Goal: Information Seeking & Learning: Learn about a topic

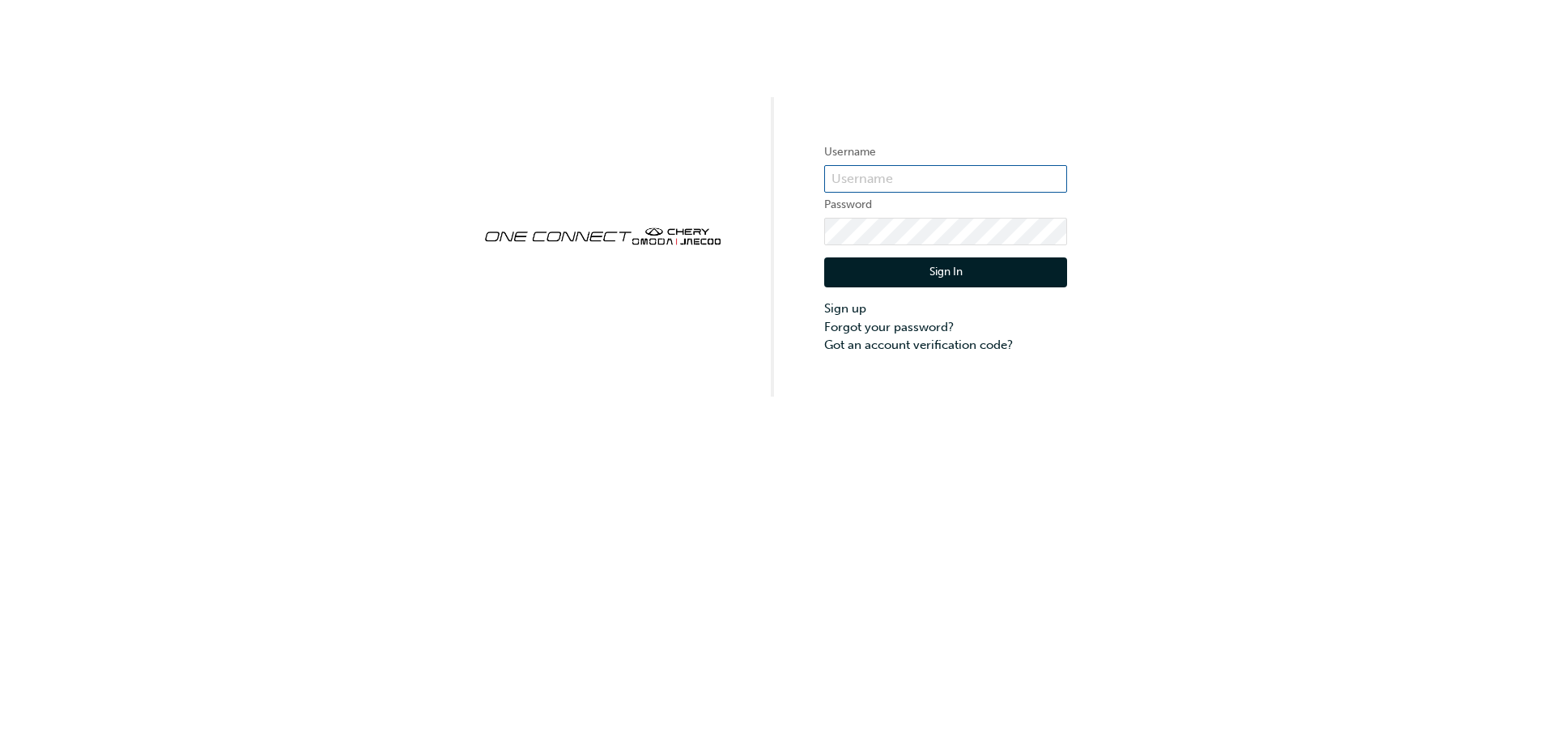
type input "ONE00162"
click at [963, 263] on button "Sign In" at bounding box center [945, 272] width 243 height 31
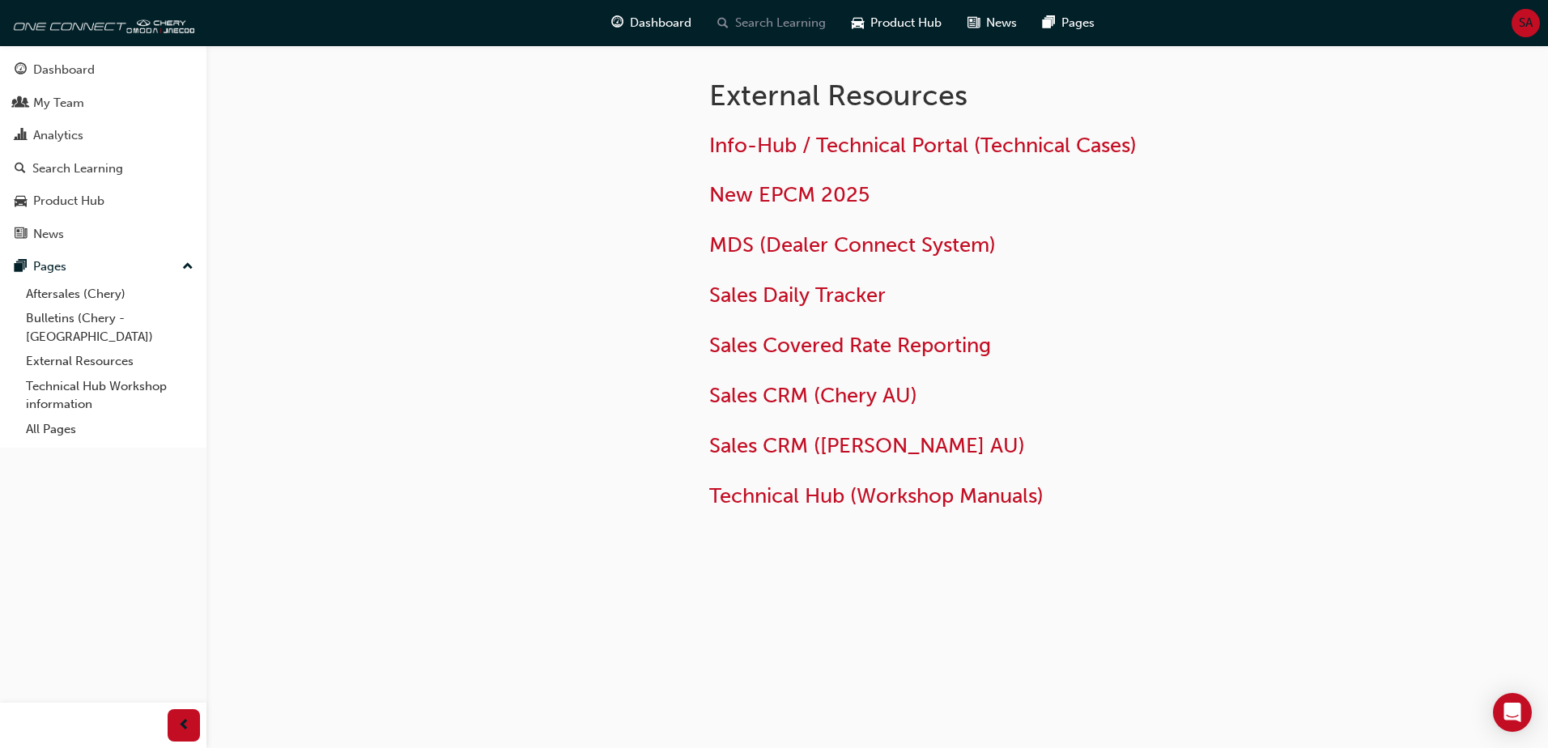
click at [783, 19] on span "Search Learning" at bounding box center [780, 23] width 91 height 19
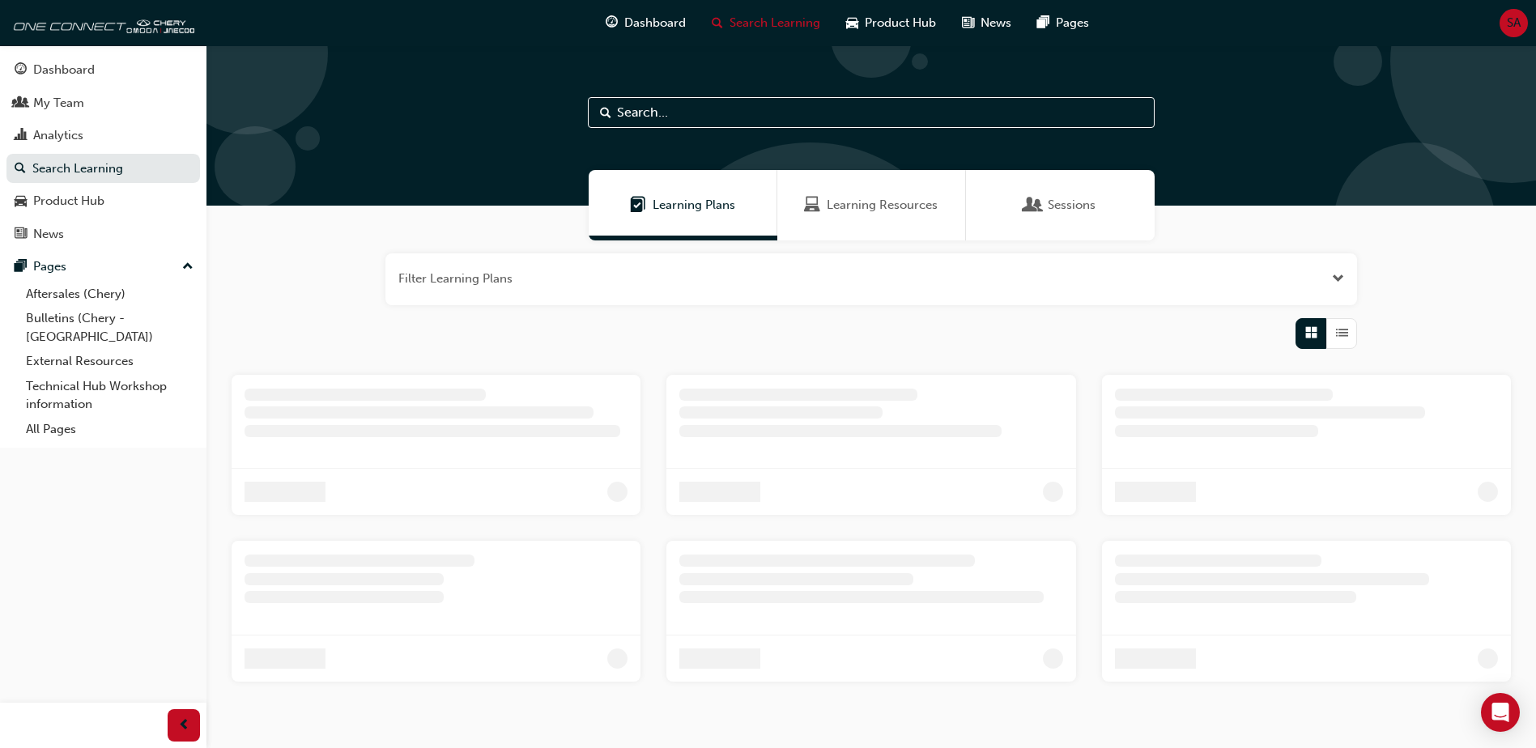
click at [828, 201] on span "Learning Resources" at bounding box center [882, 205] width 111 height 19
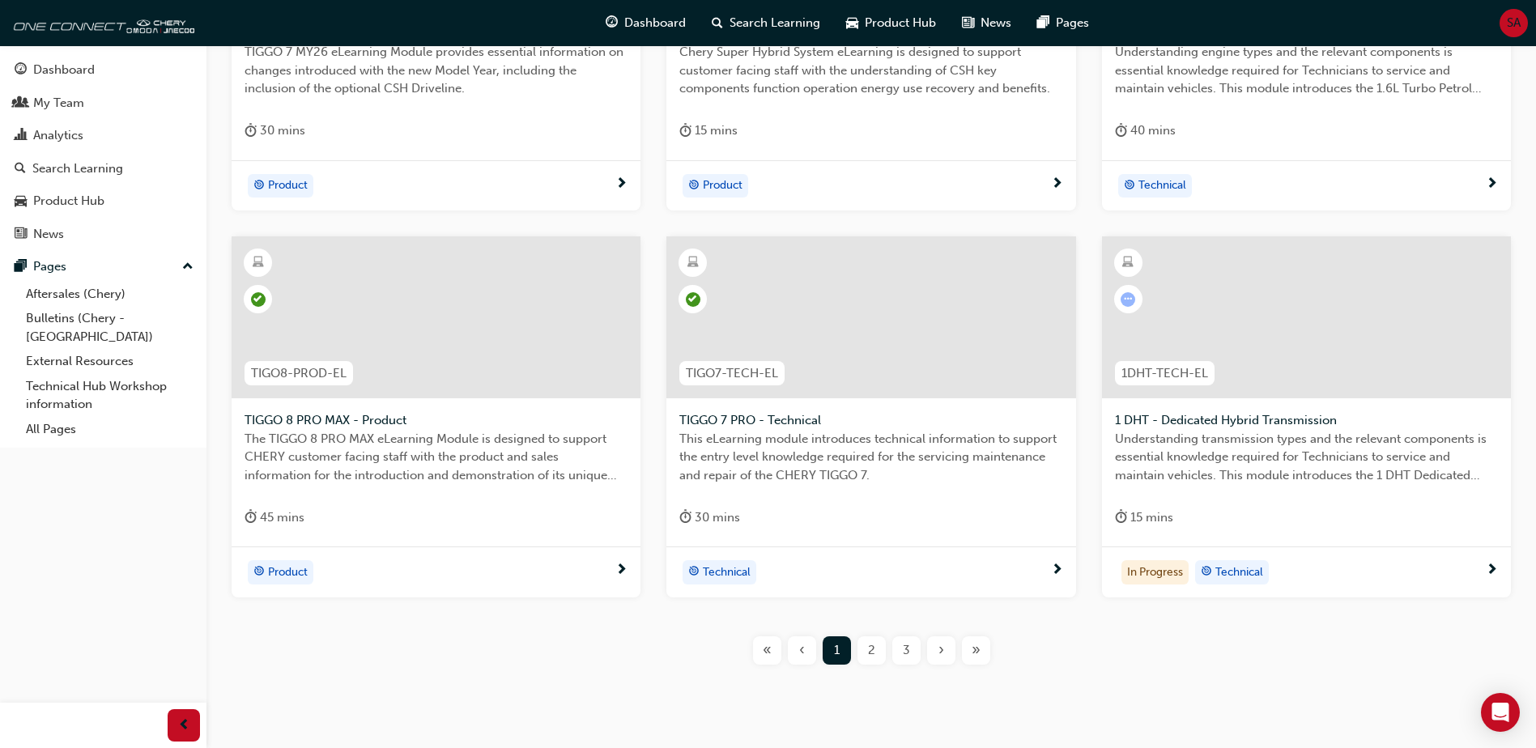
scroll to position [567, 0]
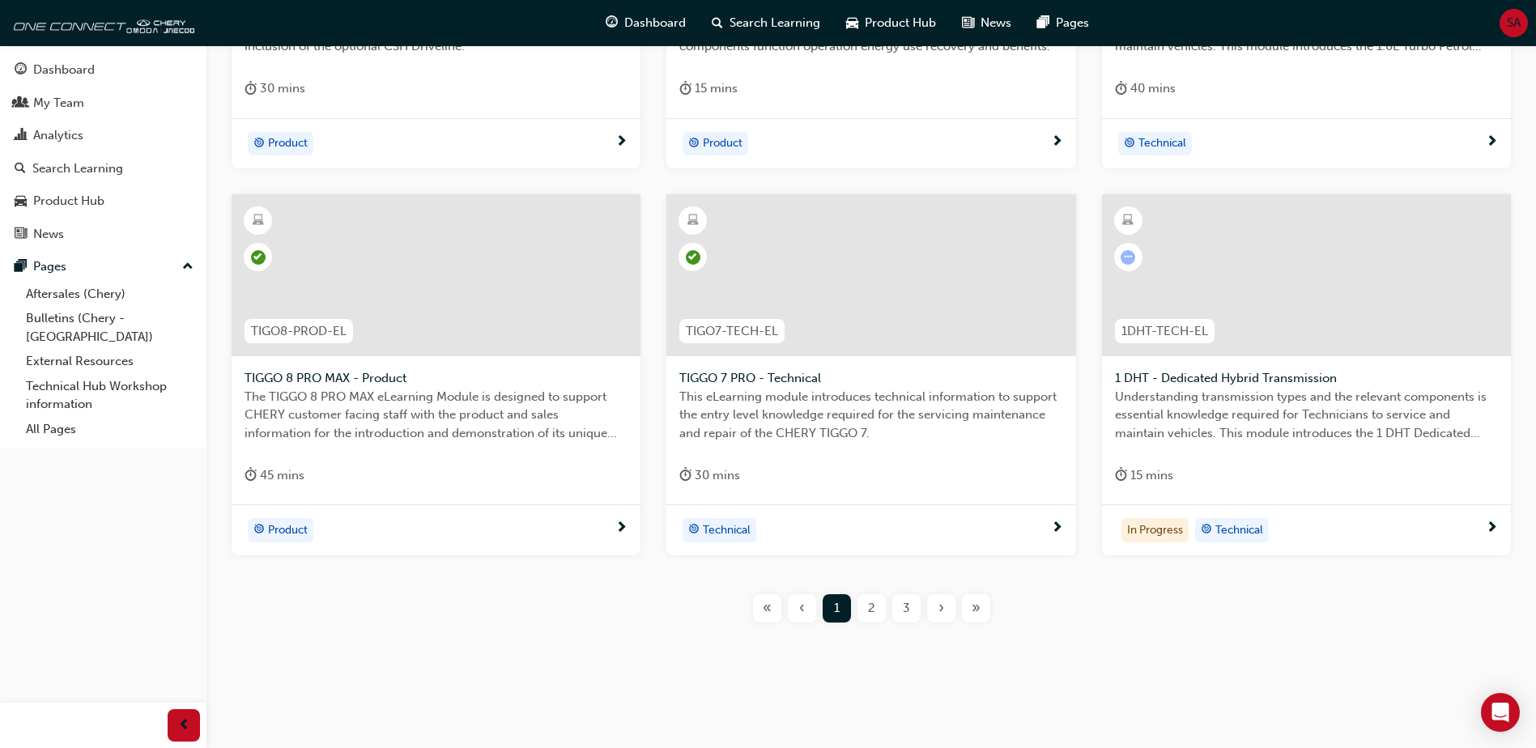
click at [1261, 270] on div at bounding box center [1306, 275] width 409 height 162
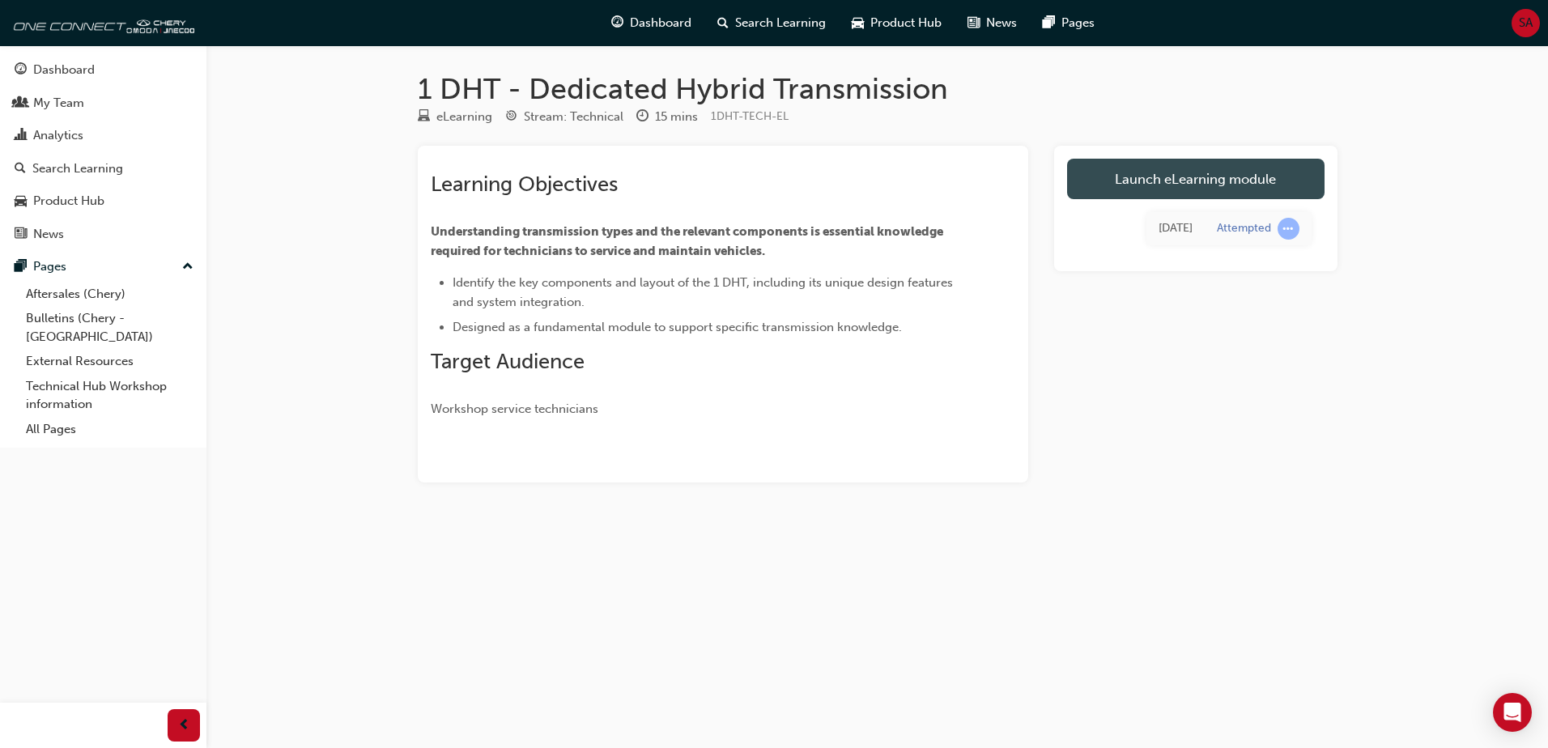
click at [1167, 193] on link "Launch eLearning module" at bounding box center [1195, 179] width 257 height 40
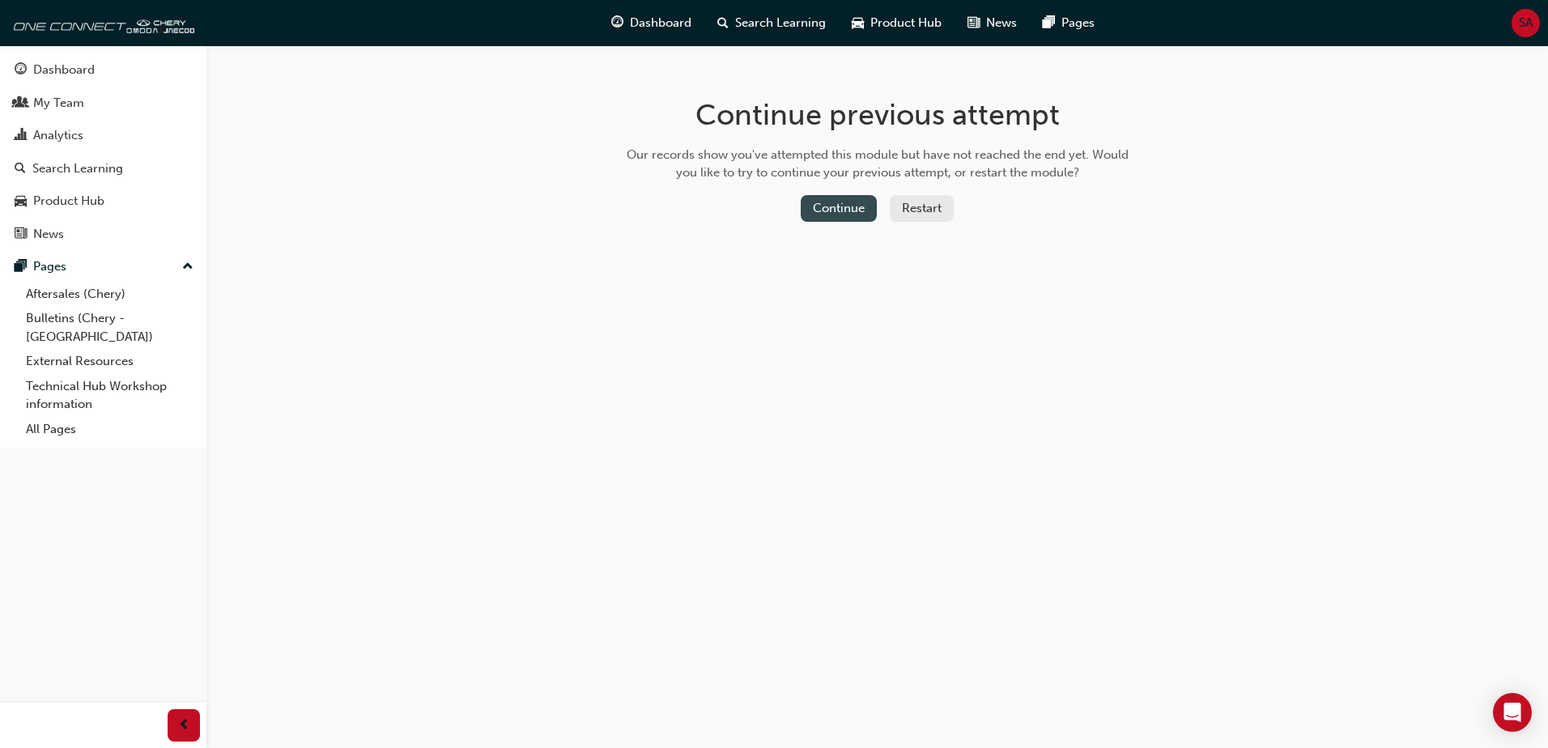
click at [863, 214] on button "Continue" at bounding box center [839, 208] width 76 height 27
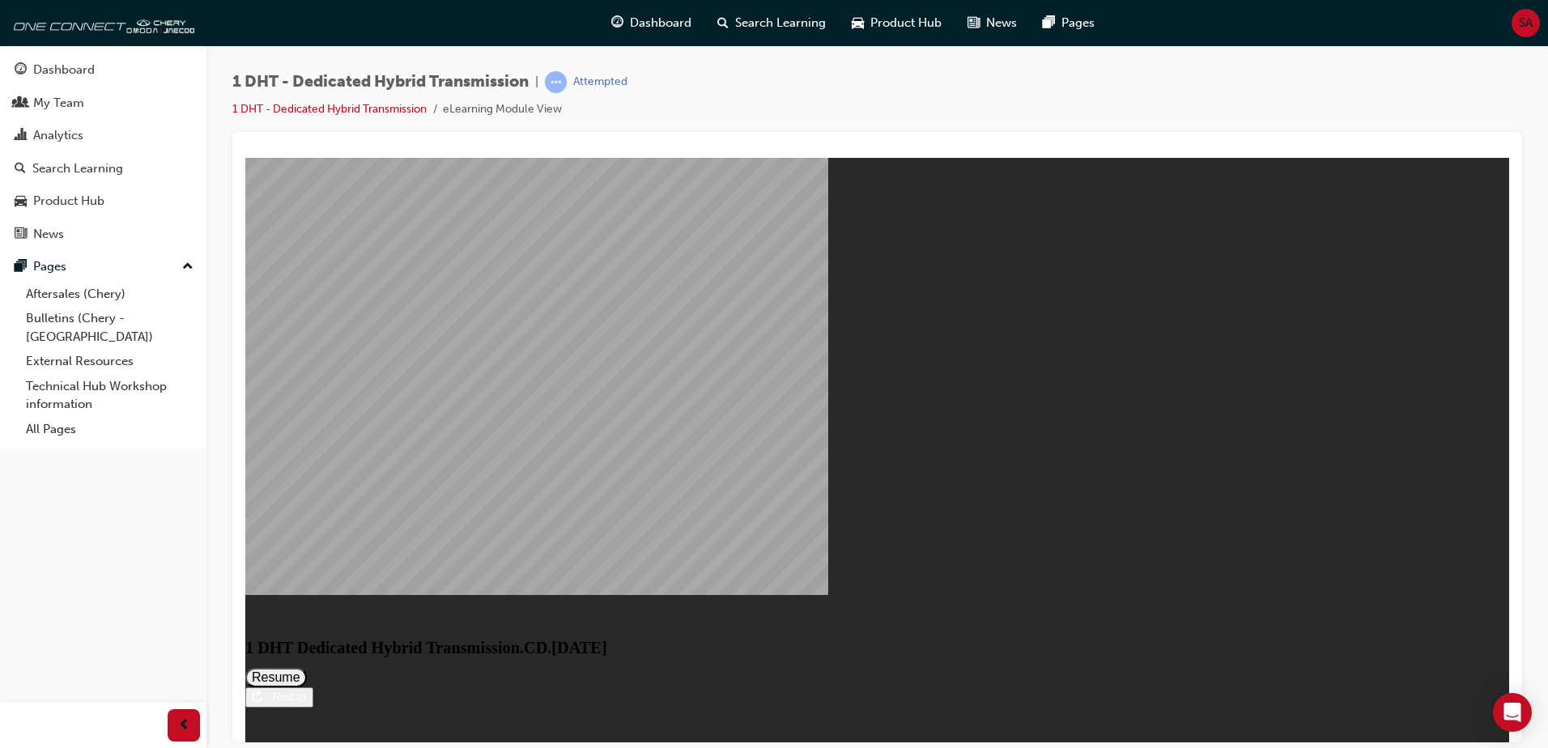
click at [307, 667] on button "Resume" at bounding box center [276, 676] width 62 height 19
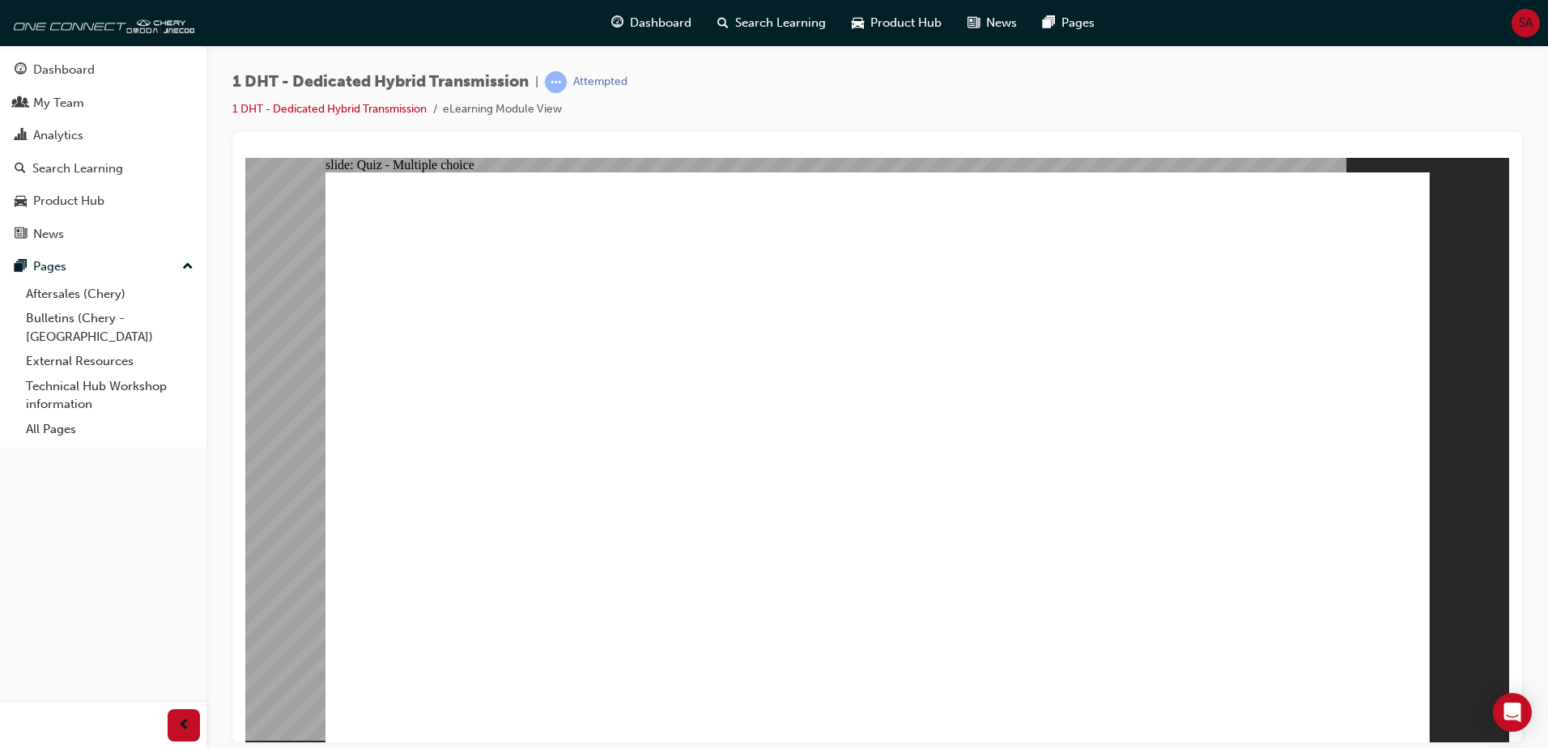
radio input "true"
drag, startPoint x: 891, startPoint y: 542, endPoint x: 880, endPoint y: 560, distance: 21.4
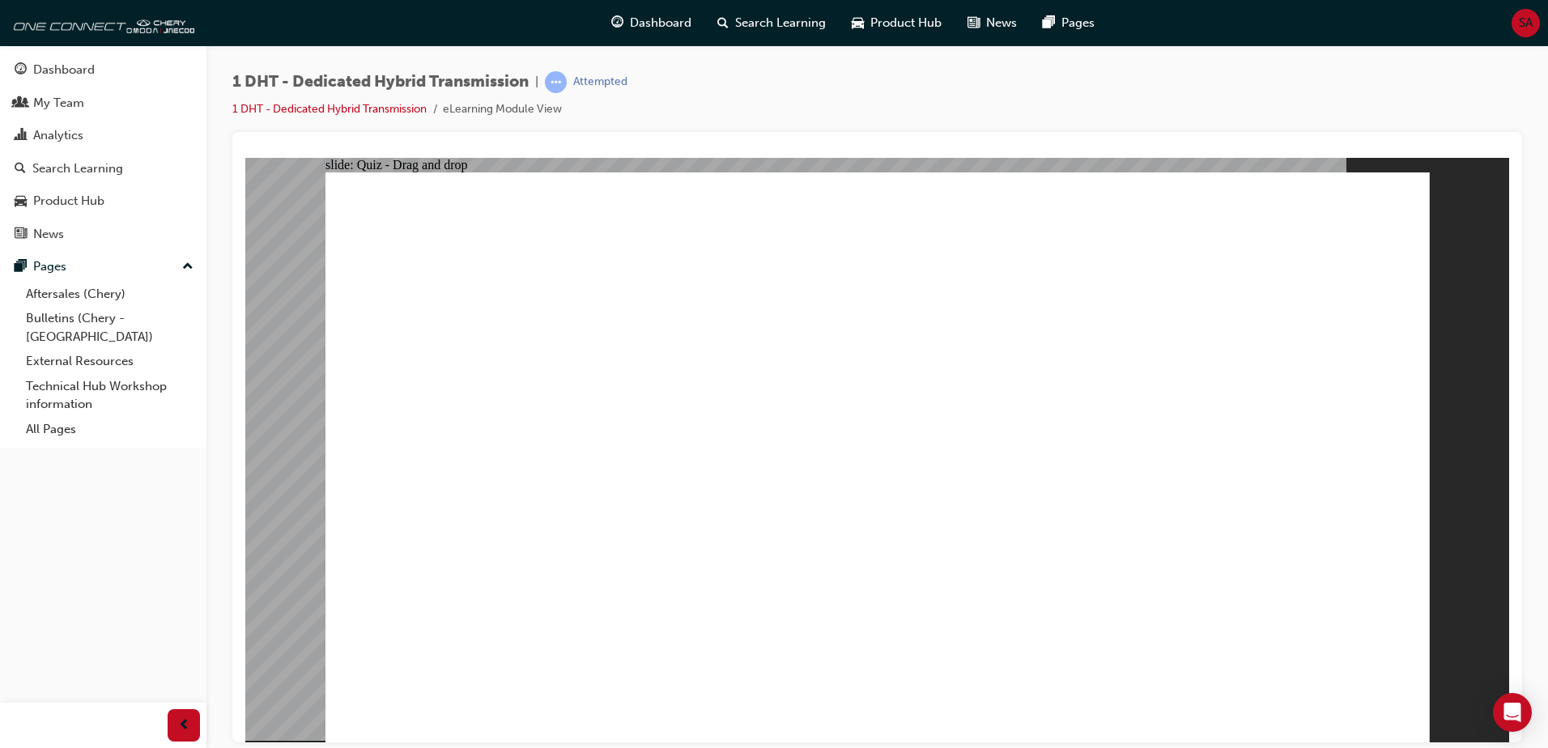
drag, startPoint x: 531, startPoint y: 627, endPoint x: 897, endPoint y: 336, distance: 467.8
drag, startPoint x: 873, startPoint y: 615, endPoint x: 874, endPoint y: 305, distance: 310.1
drag, startPoint x: 1076, startPoint y: 614, endPoint x: 924, endPoint y: 302, distance: 346.9
drag, startPoint x: 691, startPoint y: 616, endPoint x: 1273, endPoint y: 293, distance: 666.4
drag, startPoint x: 959, startPoint y: 612, endPoint x: 1277, endPoint y: 242, distance: 488.0
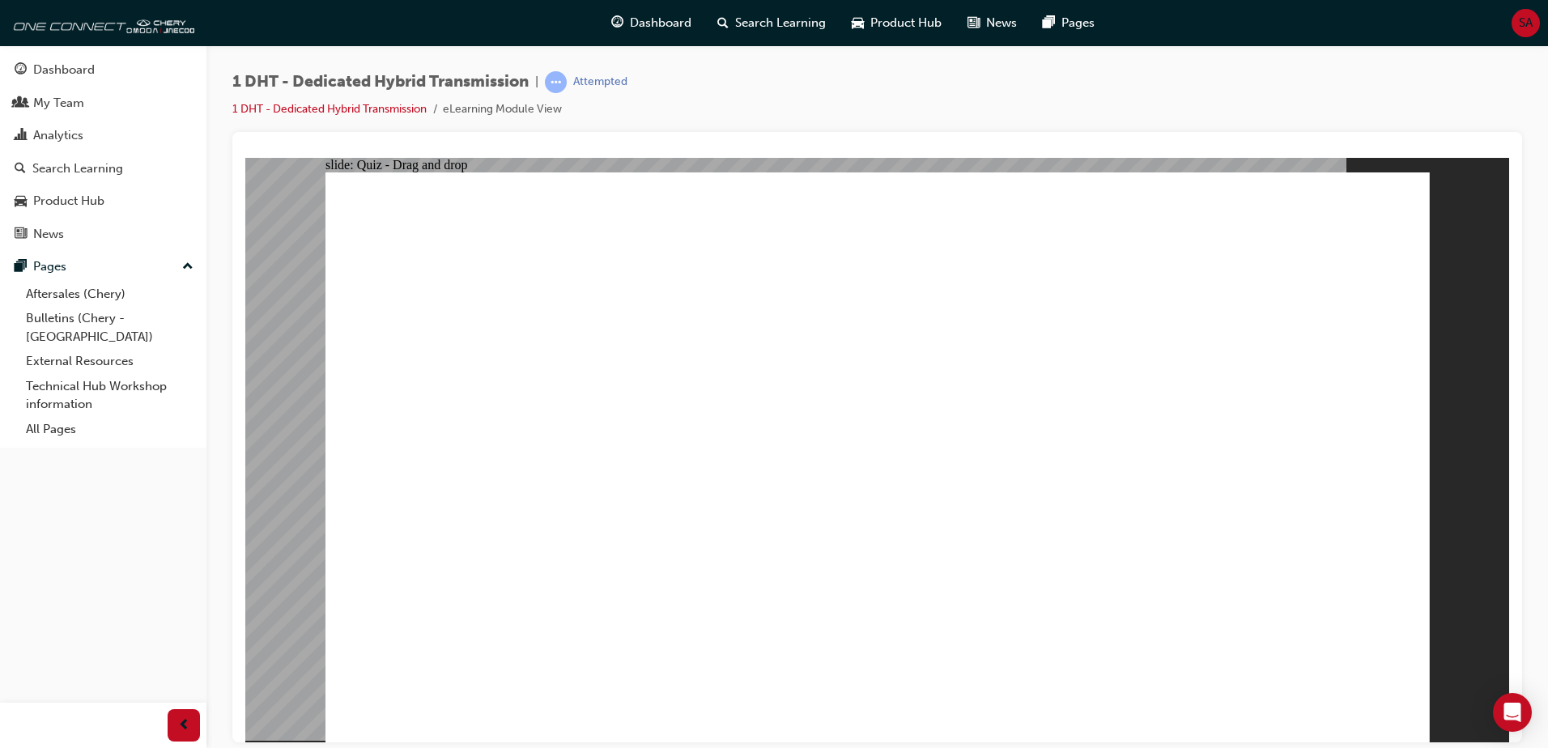
drag, startPoint x: 787, startPoint y: 609, endPoint x: 1222, endPoint y: 334, distance: 514.5
drag, startPoint x: 1146, startPoint y: 610, endPoint x: 1222, endPoint y: 321, distance: 297.9
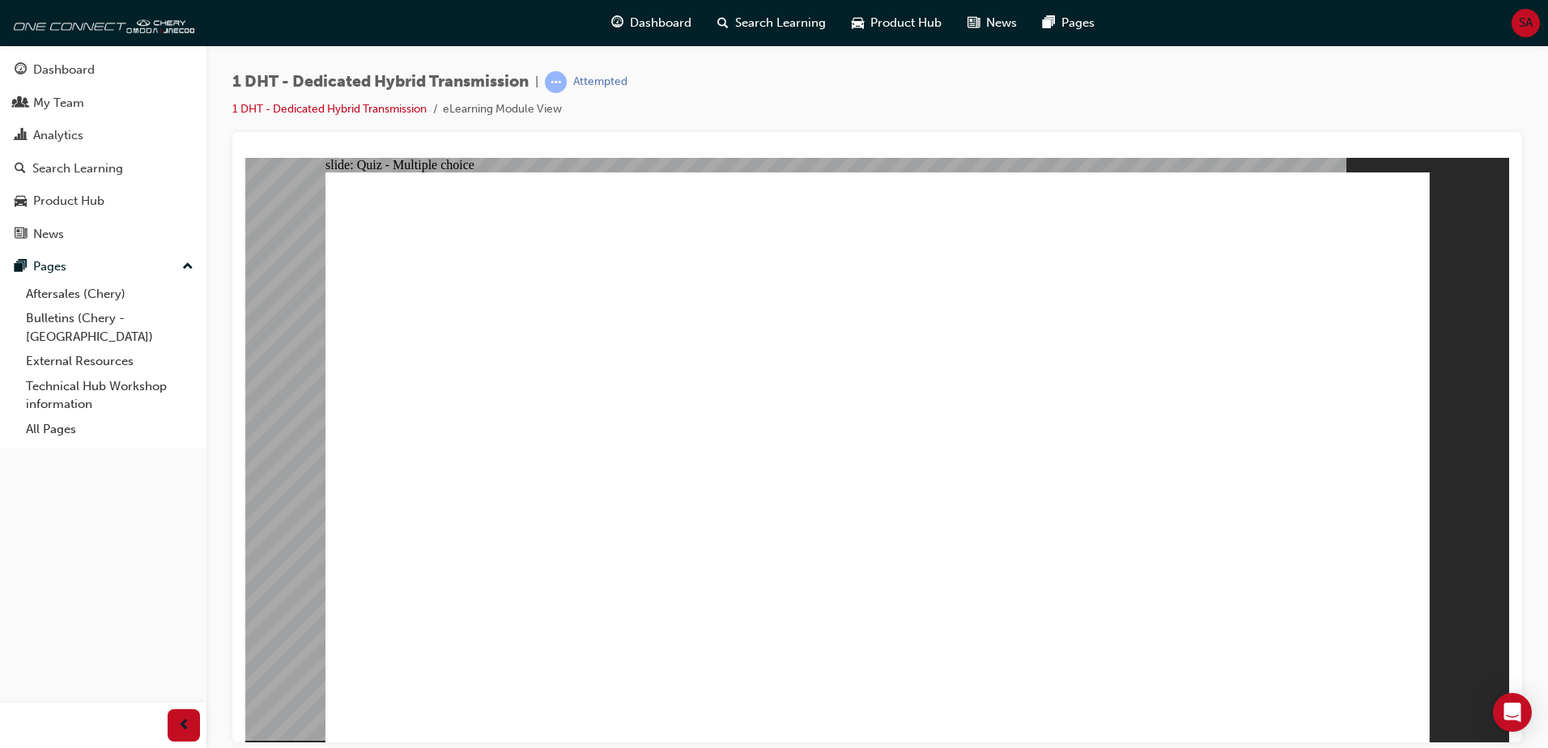
radio input "true"
drag, startPoint x: 828, startPoint y: 478, endPoint x: 917, endPoint y: 448, distance: 94.0
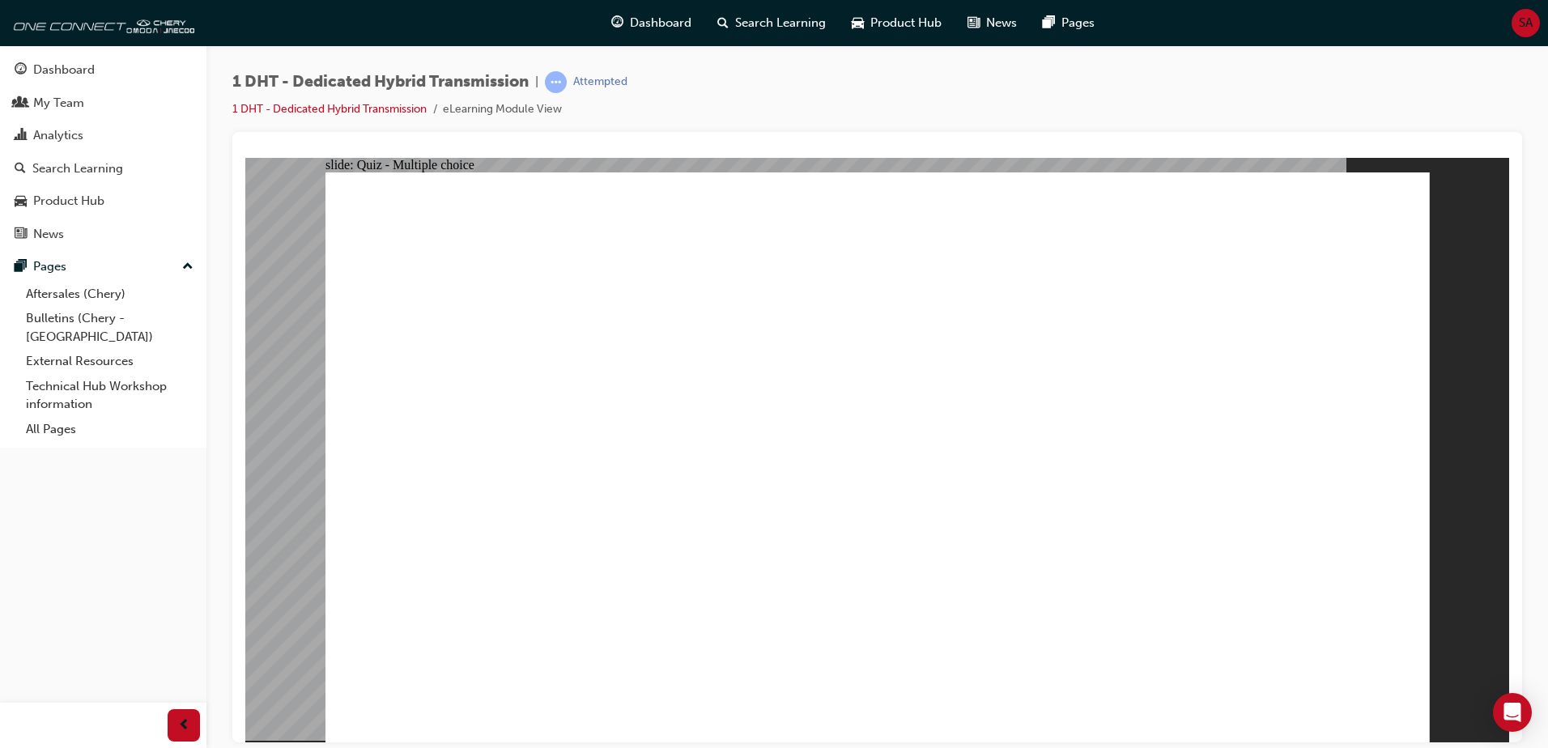
radio input "true"
checkbox input "true"
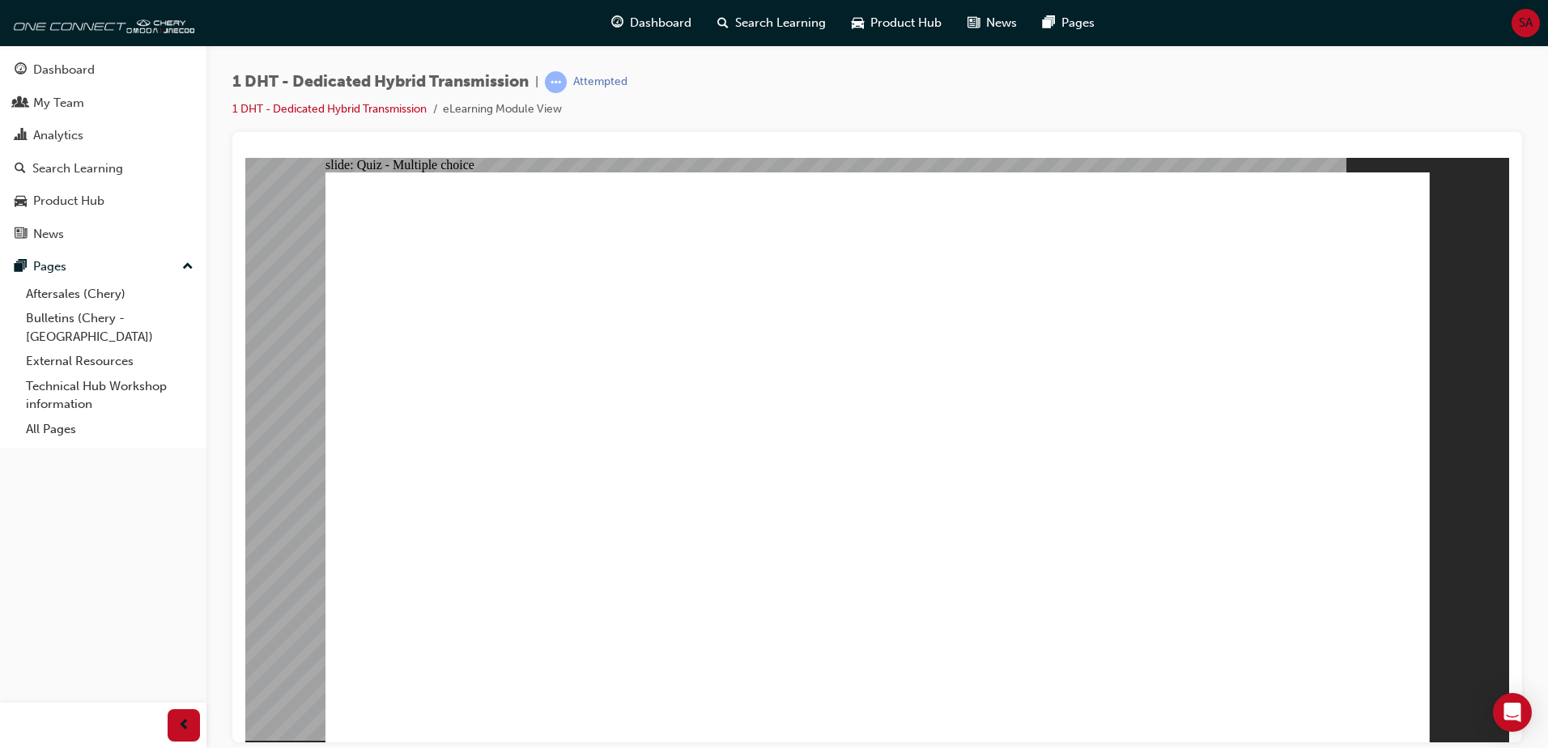
radio input "true"
drag, startPoint x: 563, startPoint y: 598, endPoint x: 853, endPoint y: 307, distance: 411.6
drag, startPoint x: 865, startPoint y: 615, endPoint x: 882, endPoint y: 369, distance: 246.7
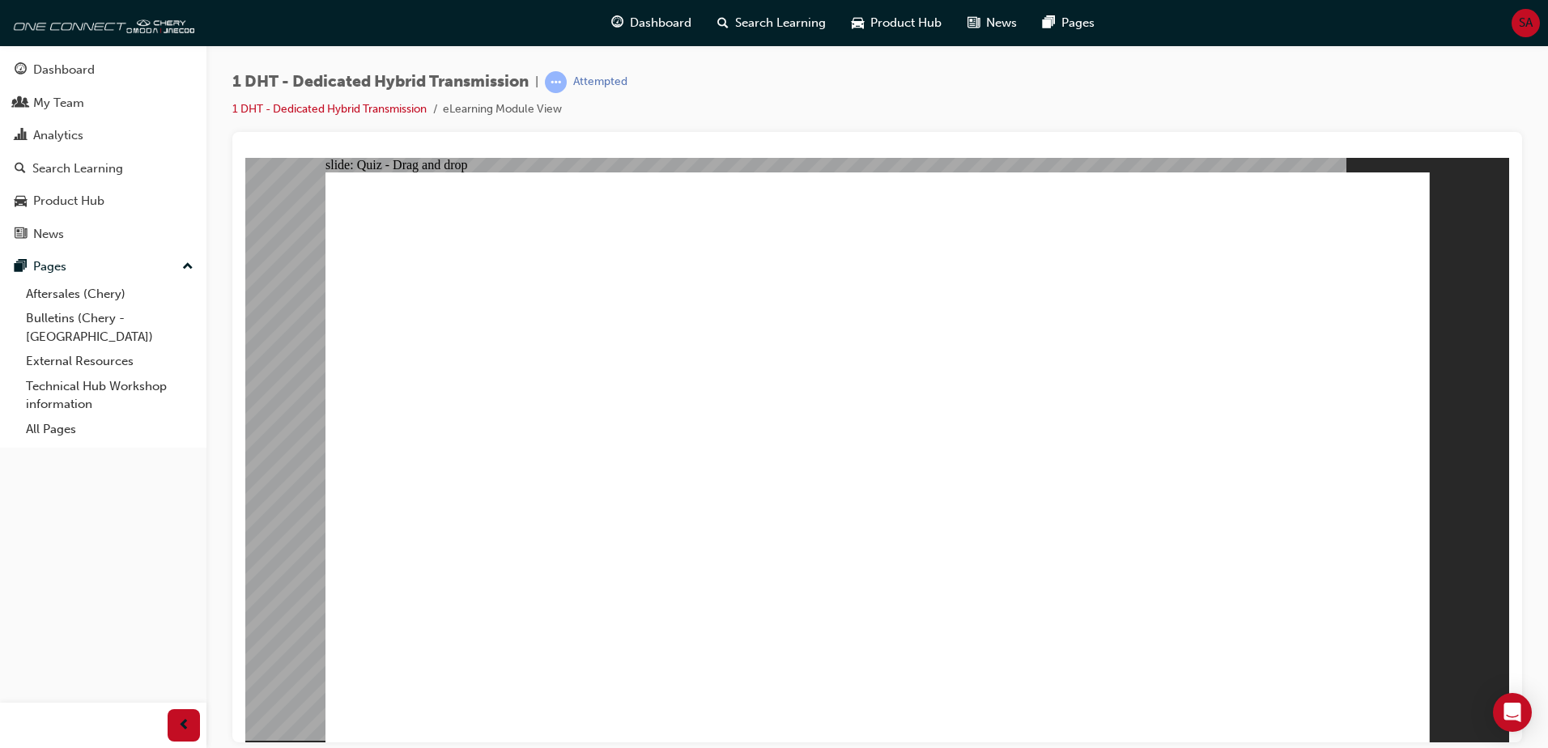
drag, startPoint x: 993, startPoint y: 402, endPoint x: 943, endPoint y: 283, distance: 129.9
drag, startPoint x: 674, startPoint y: 604, endPoint x: 918, endPoint y: 308, distance: 383.6
drag, startPoint x: 765, startPoint y: 627, endPoint x: 1243, endPoint y: 406, distance: 527.0
drag, startPoint x: 948, startPoint y: 612, endPoint x: 1222, endPoint y: 355, distance: 375.7
drag, startPoint x: 1189, startPoint y: 561, endPoint x: 1253, endPoint y: 397, distance: 175.6
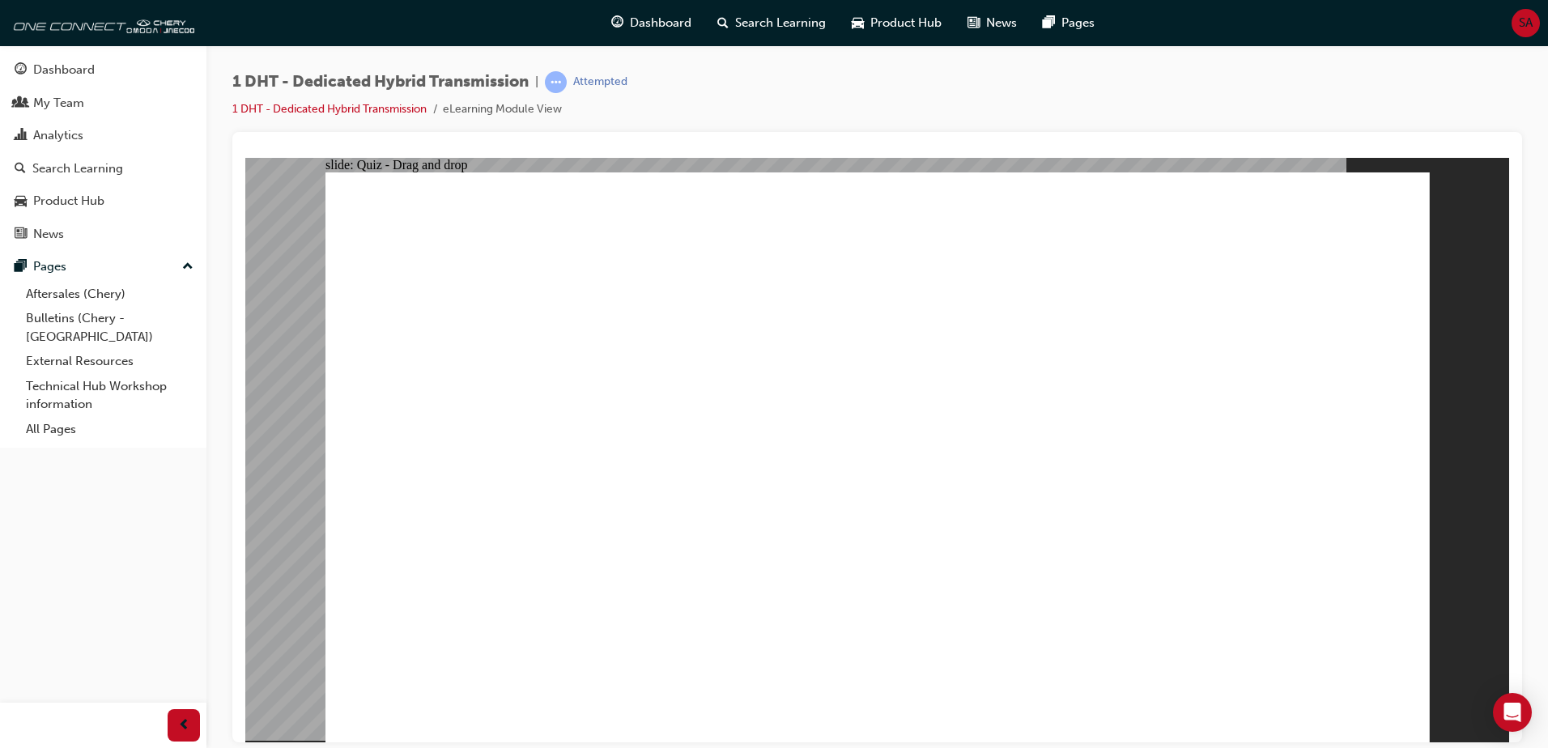
radio input "true"
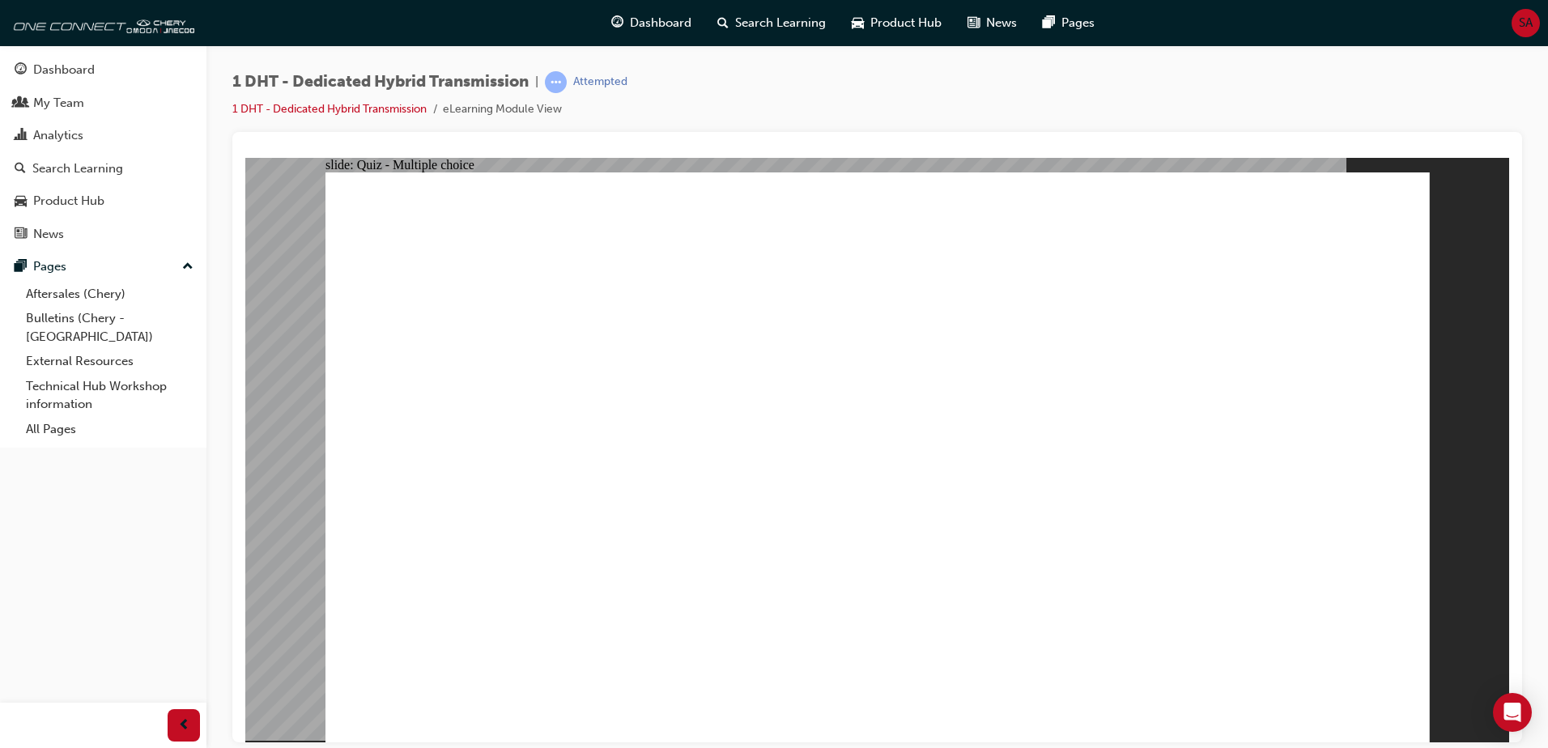
radio input "true"
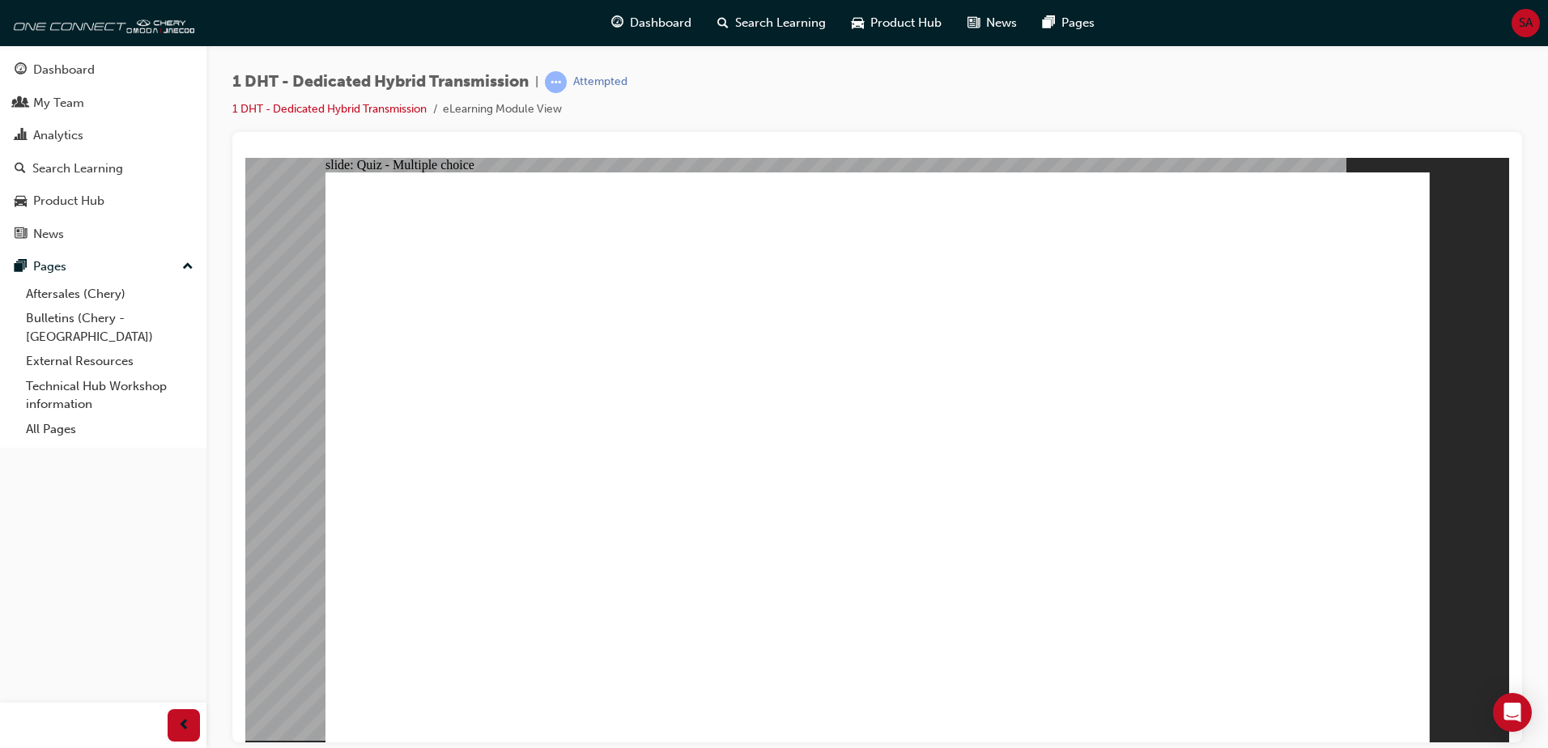
checkbox input "true"
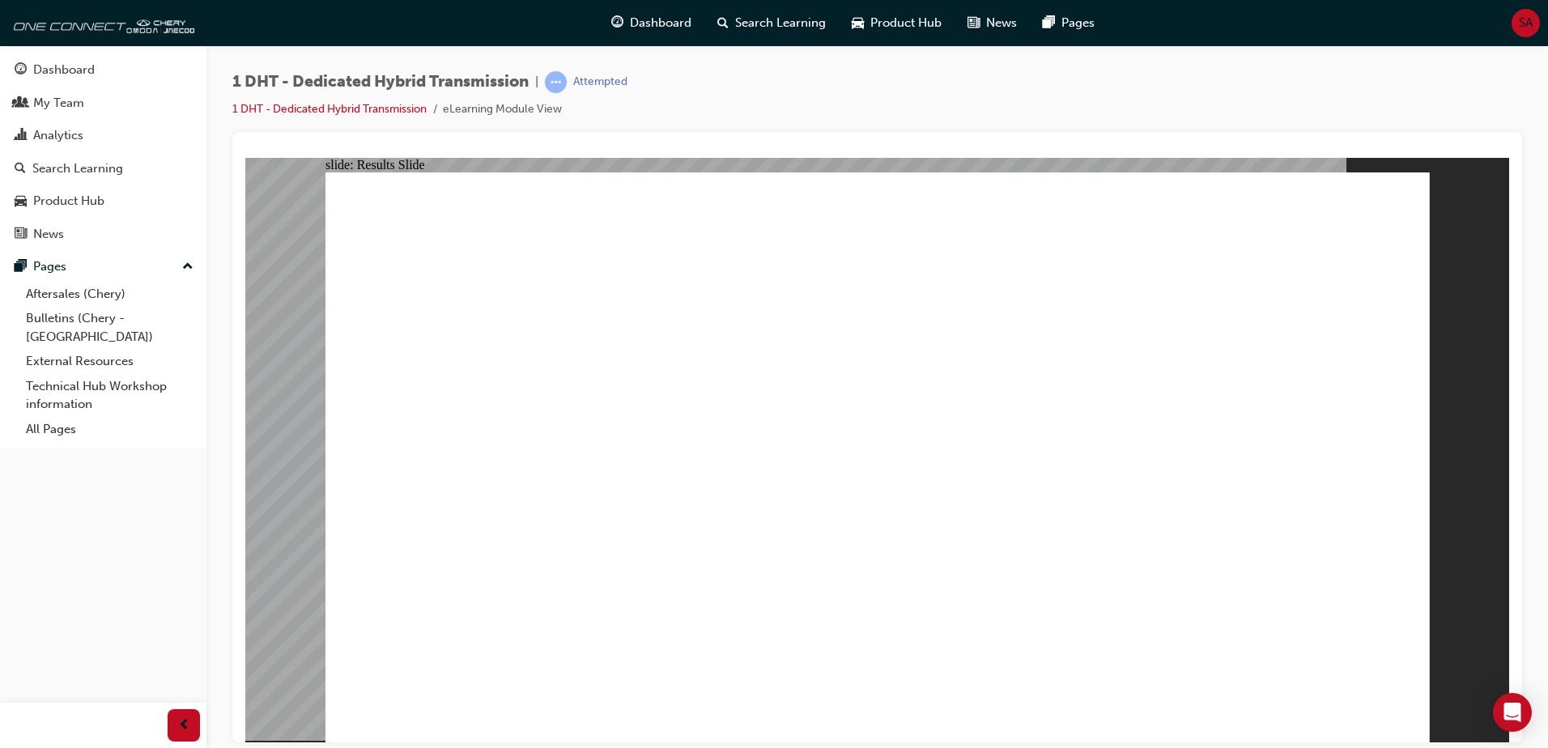
radio input "true"
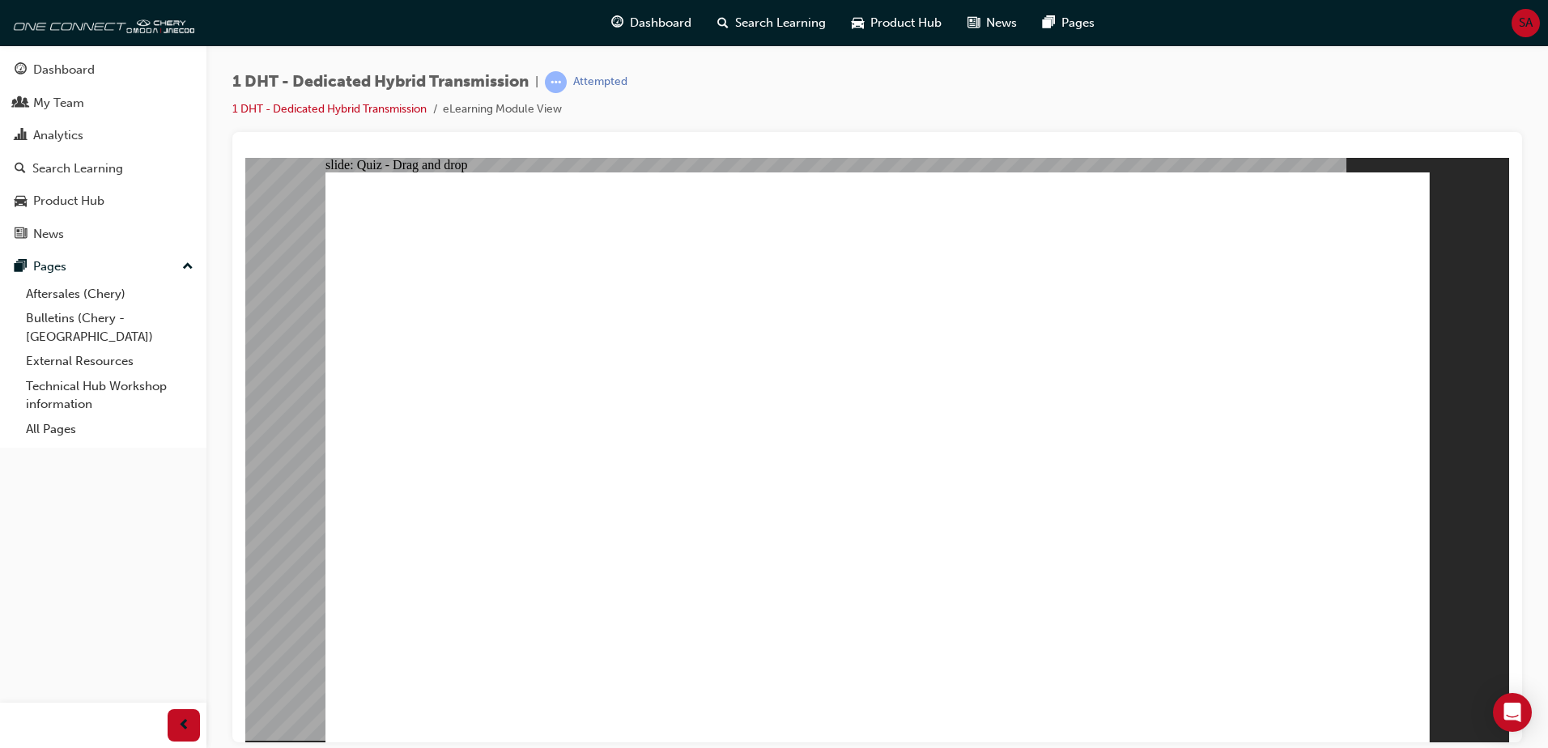
drag, startPoint x: 554, startPoint y: 614, endPoint x: 858, endPoint y: 295, distance: 440.9
drag, startPoint x: 793, startPoint y: 564, endPoint x: 866, endPoint y: 270, distance: 303.6
drag, startPoint x: 891, startPoint y: 495, endPoint x: 868, endPoint y: 257, distance: 239.1
drag, startPoint x: 1077, startPoint y: 606, endPoint x: 989, endPoint y: 267, distance: 349.5
drag, startPoint x: 981, startPoint y: 574, endPoint x: 1272, endPoint y: 318, distance: 387.2
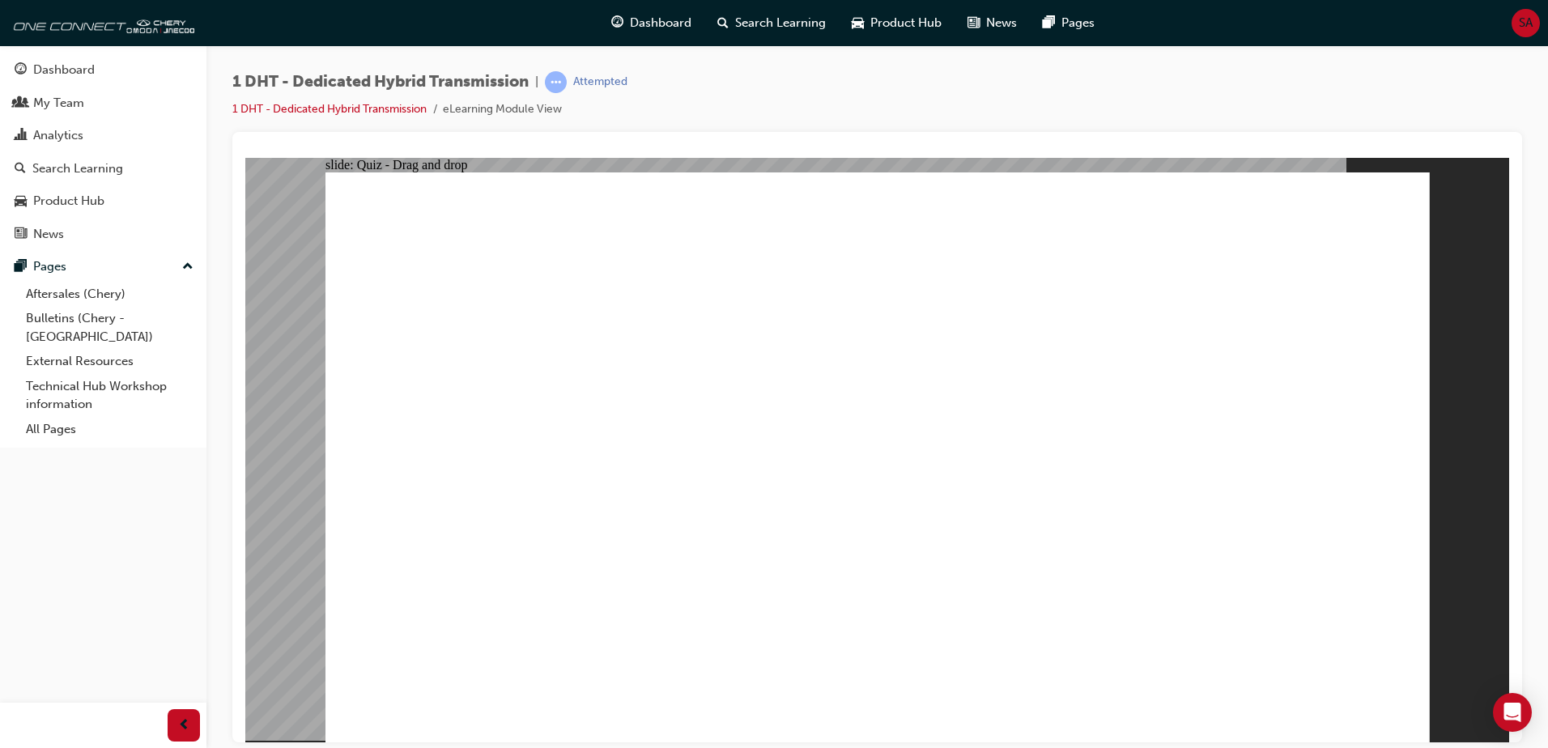
drag, startPoint x: 1188, startPoint y: 611, endPoint x: 1300, endPoint y: 378, distance: 258.5
drag, startPoint x: 704, startPoint y: 599, endPoint x: 1045, endPoint y: 280, distance: 466.8
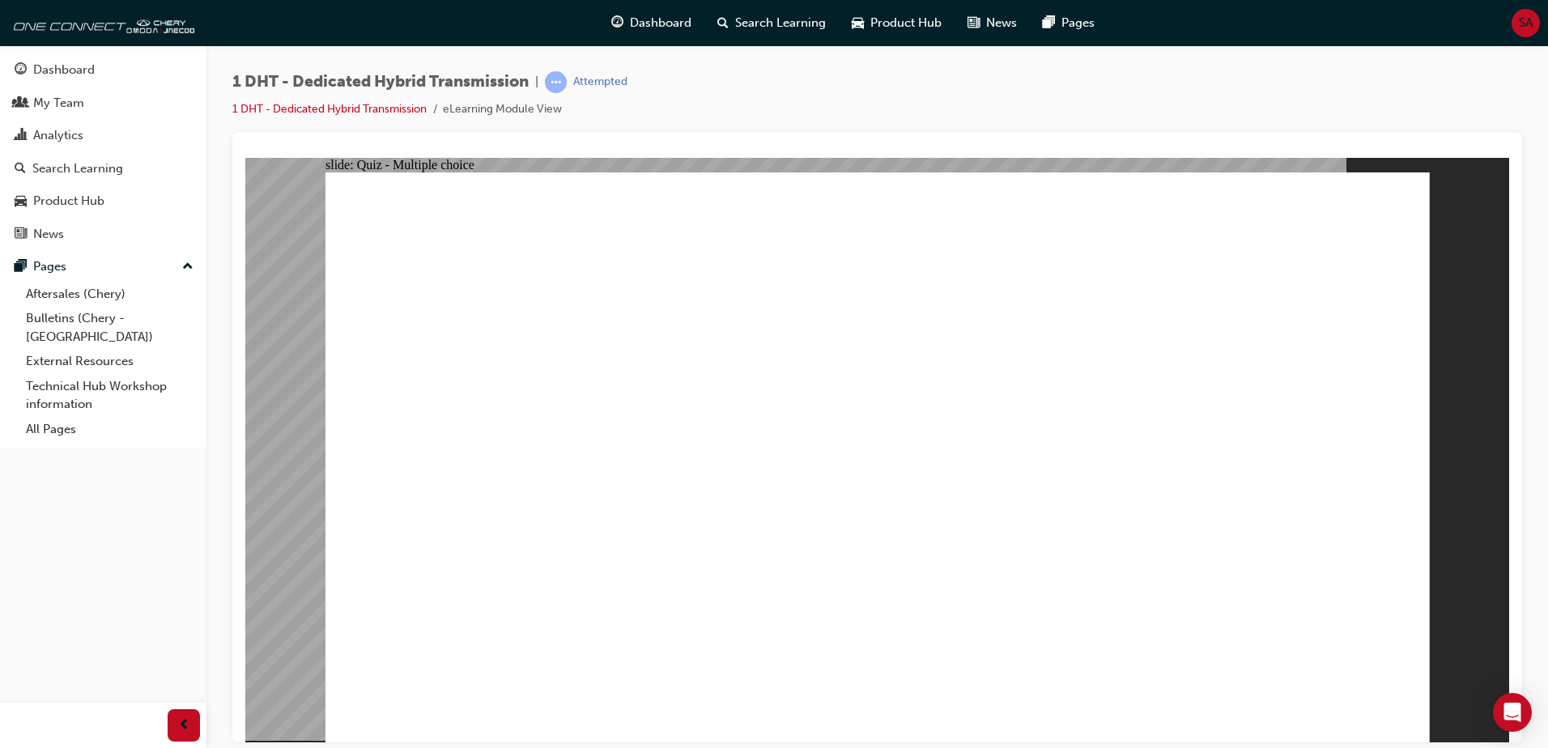
radio input "true"
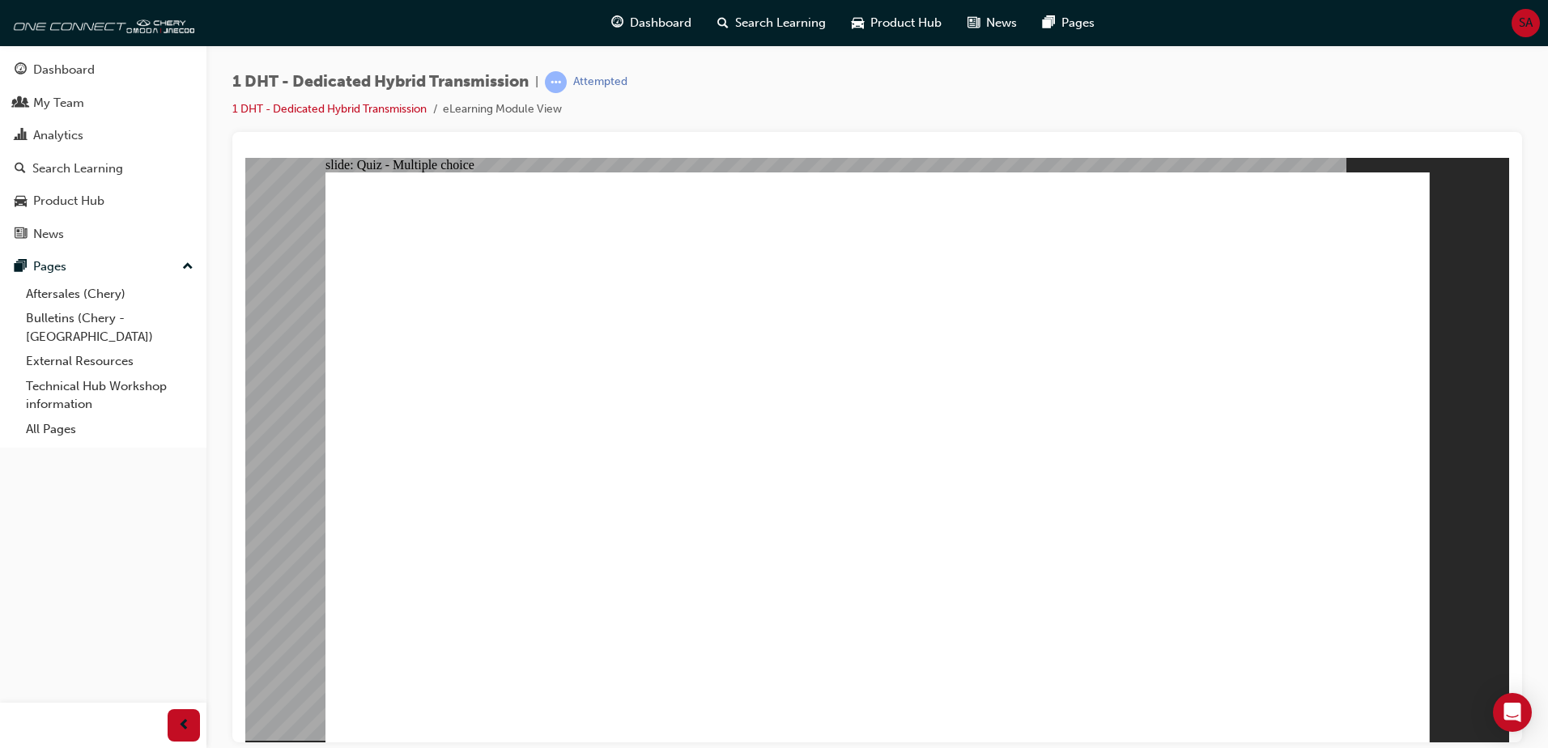
checkbox input "true"
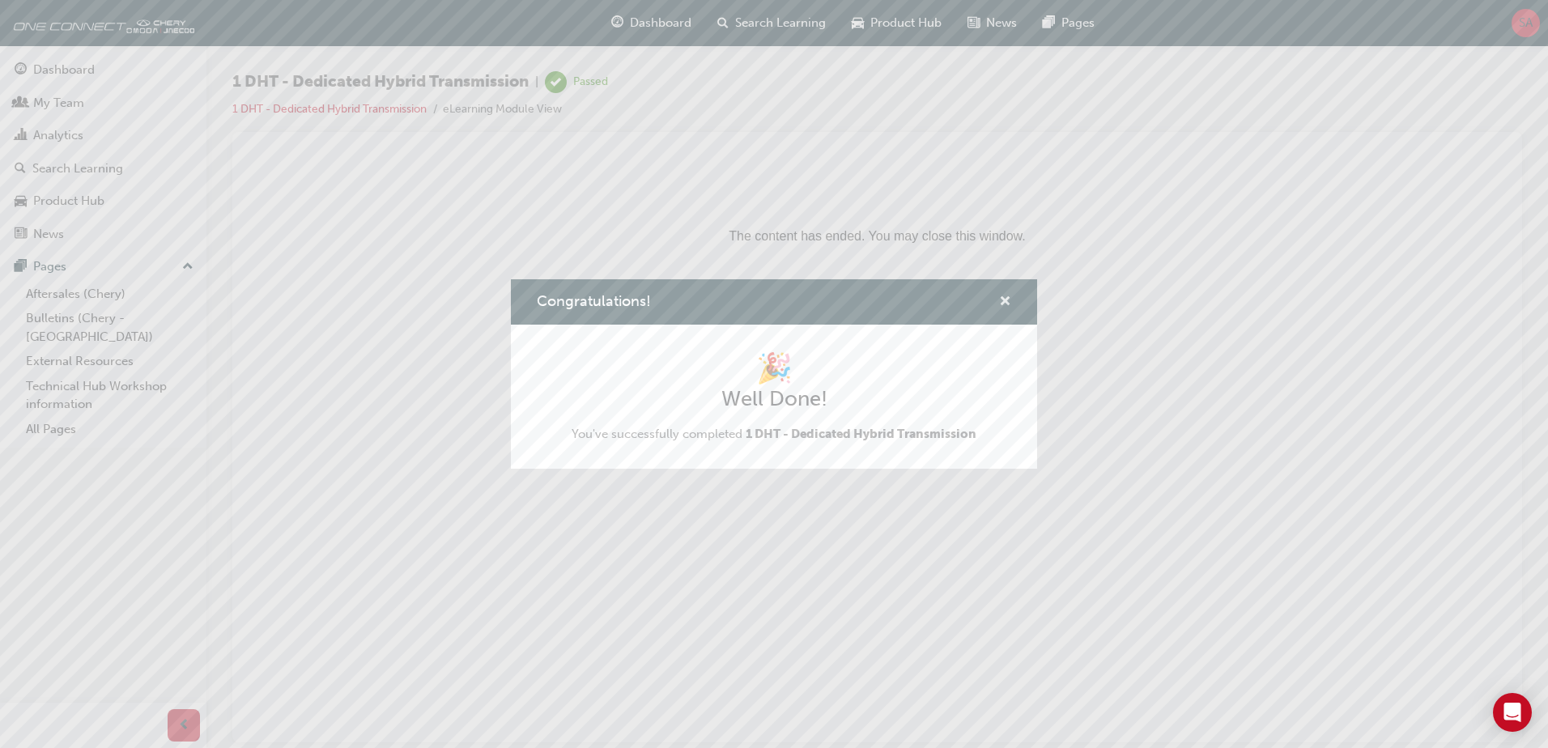
click at [1008, 301] on span "cross-icon" at bounding box center [1005, 302] width 12 height 15
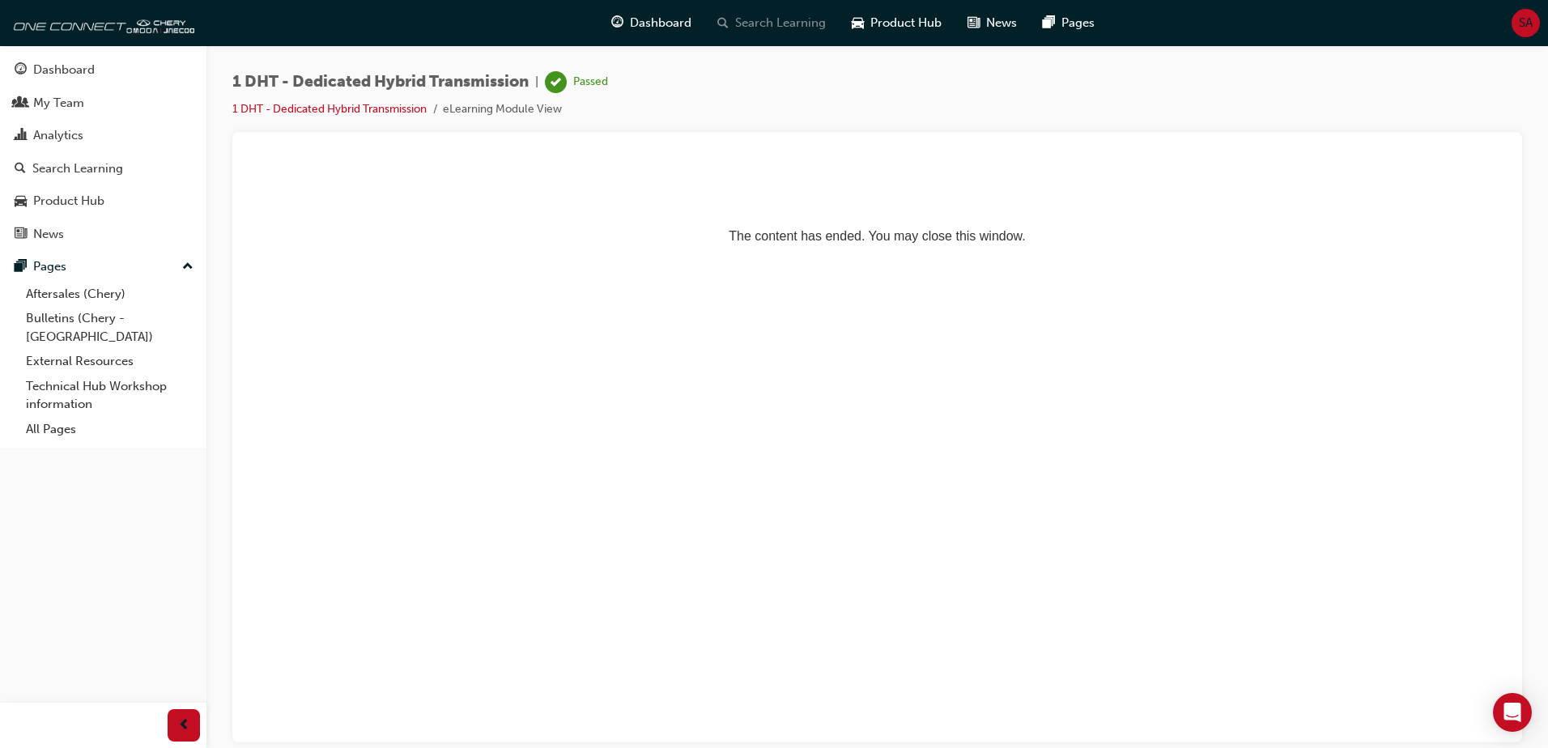
click at [802, 23] on span "Search Learning" at bounding box center [780, 23] width 91 height 19
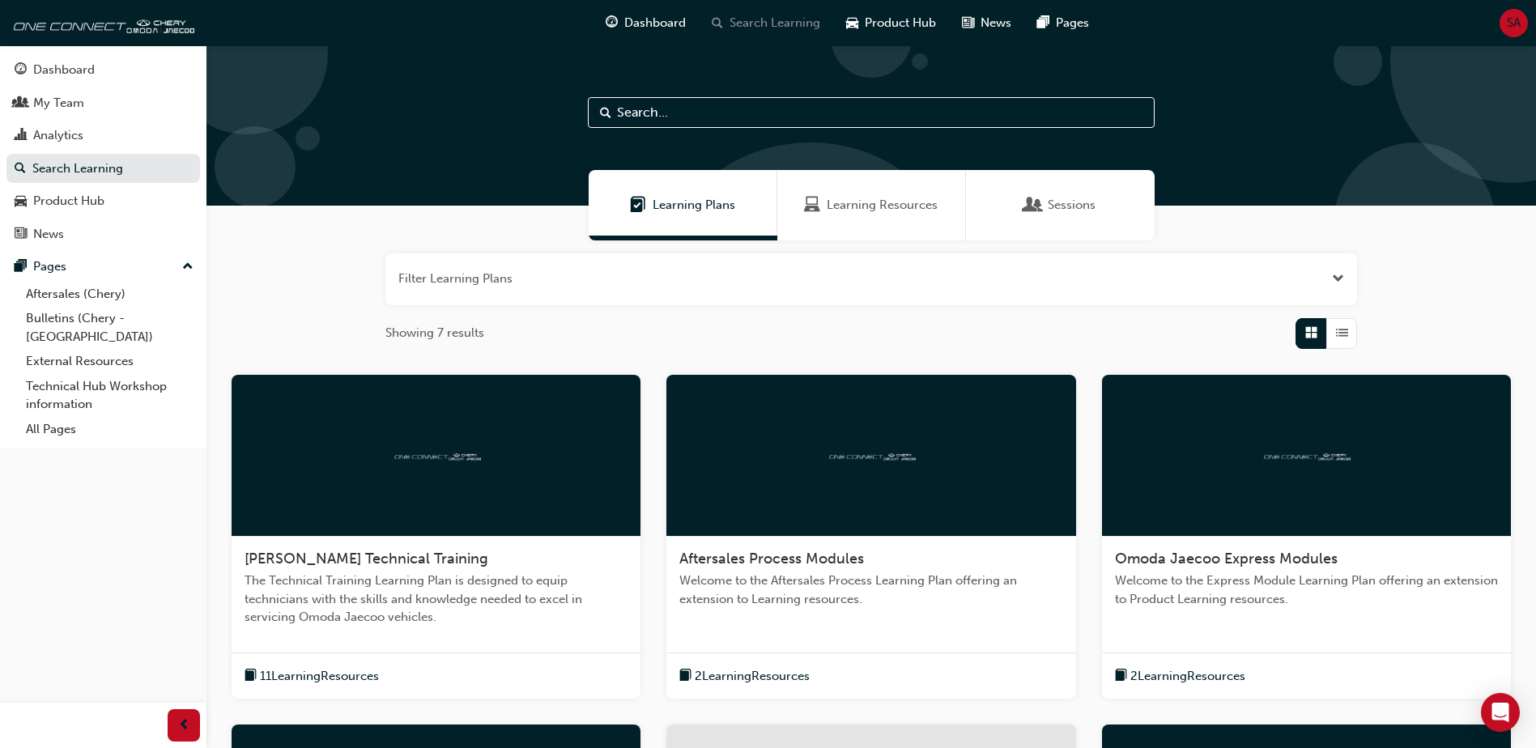
click at [776, 13] on div "Search Learning" at bounding box center [766, 22] width 134 height 33
drag, startPoint x: 882, startPoint y: 232, endPoint x: 873, endPoint y: 202, distance: 30.7
click at [882, 231] on div "Learning Resources" at bounding box center [871, 205] width 189 height 70
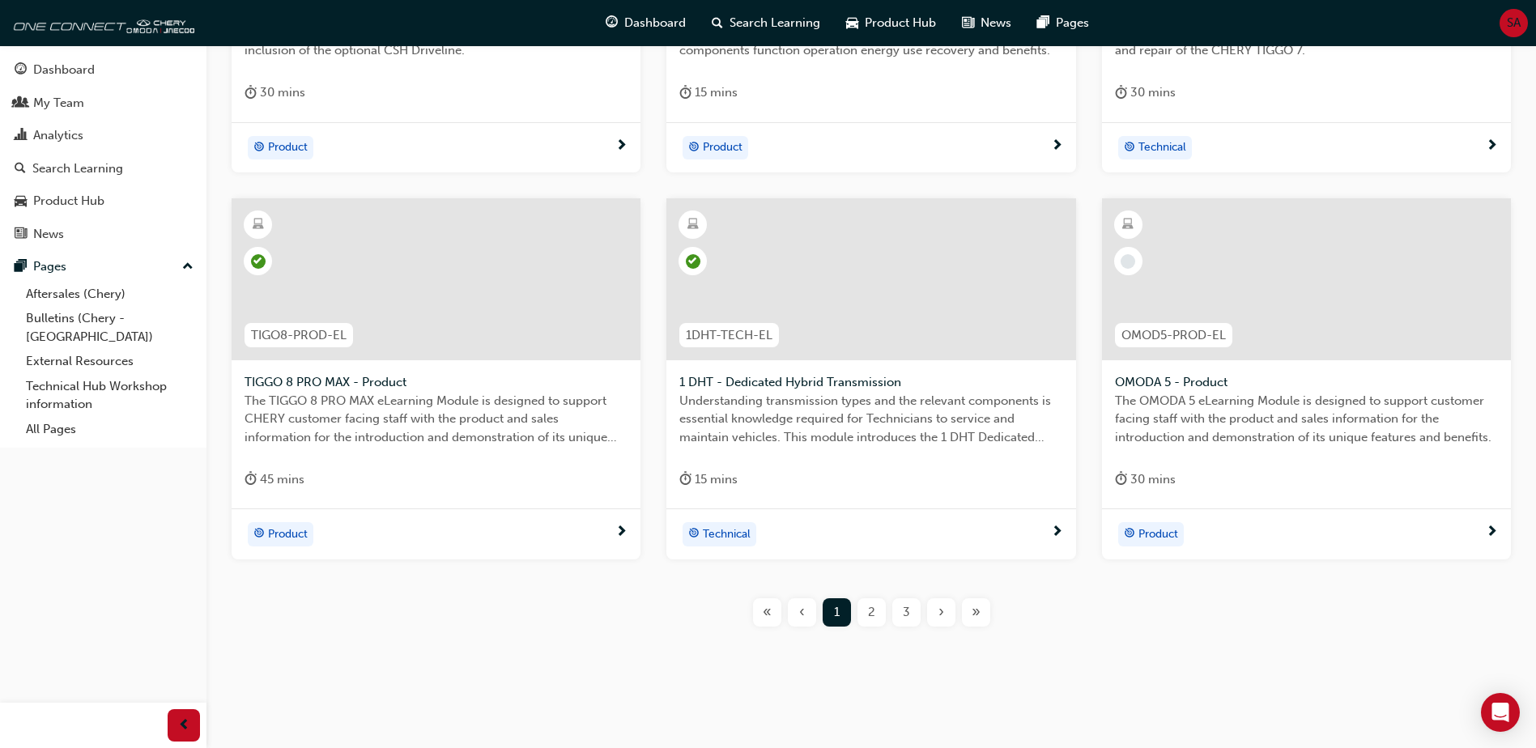
scroll to position [572, 0]
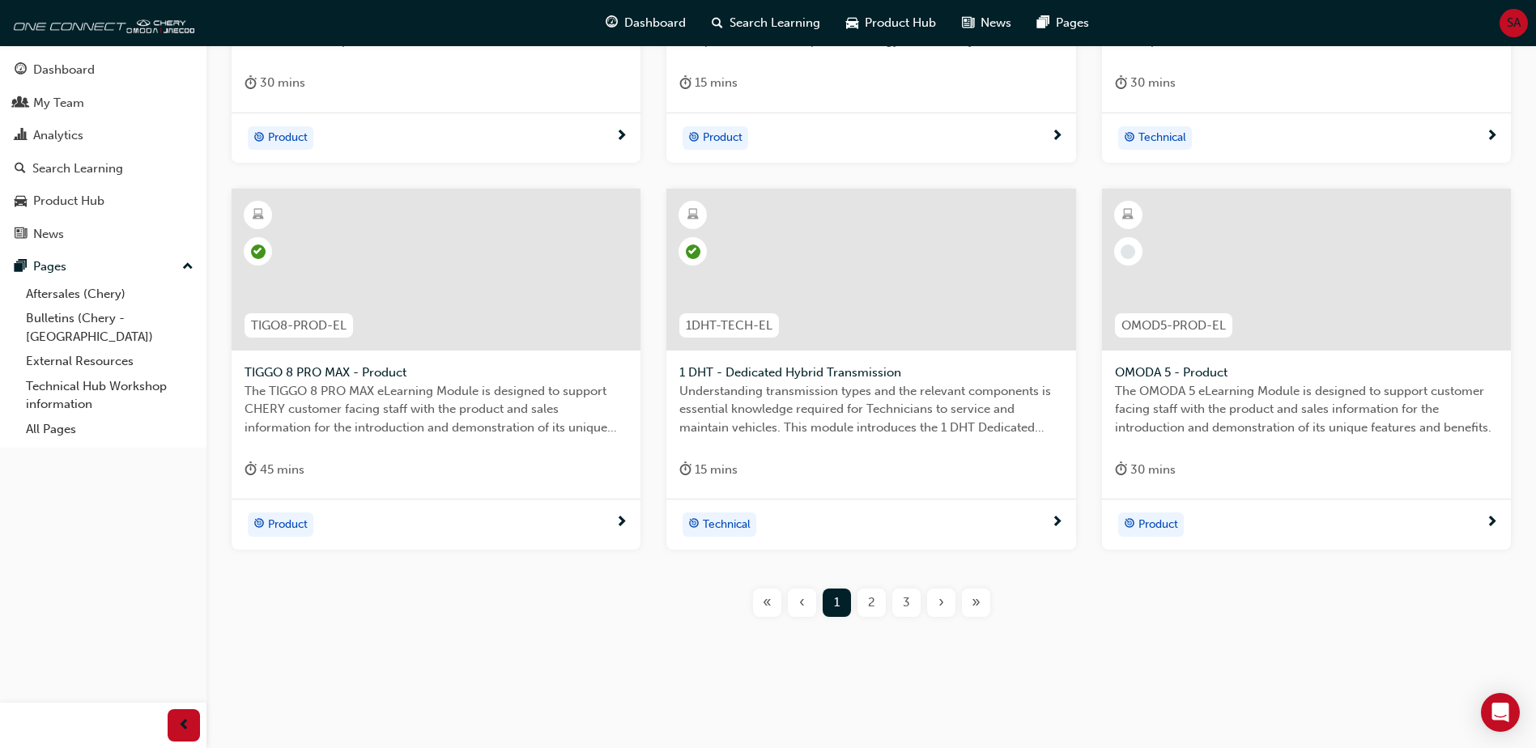
click at [866, 609] on div "2" at bounding box center [871, 603] width 28 height 28
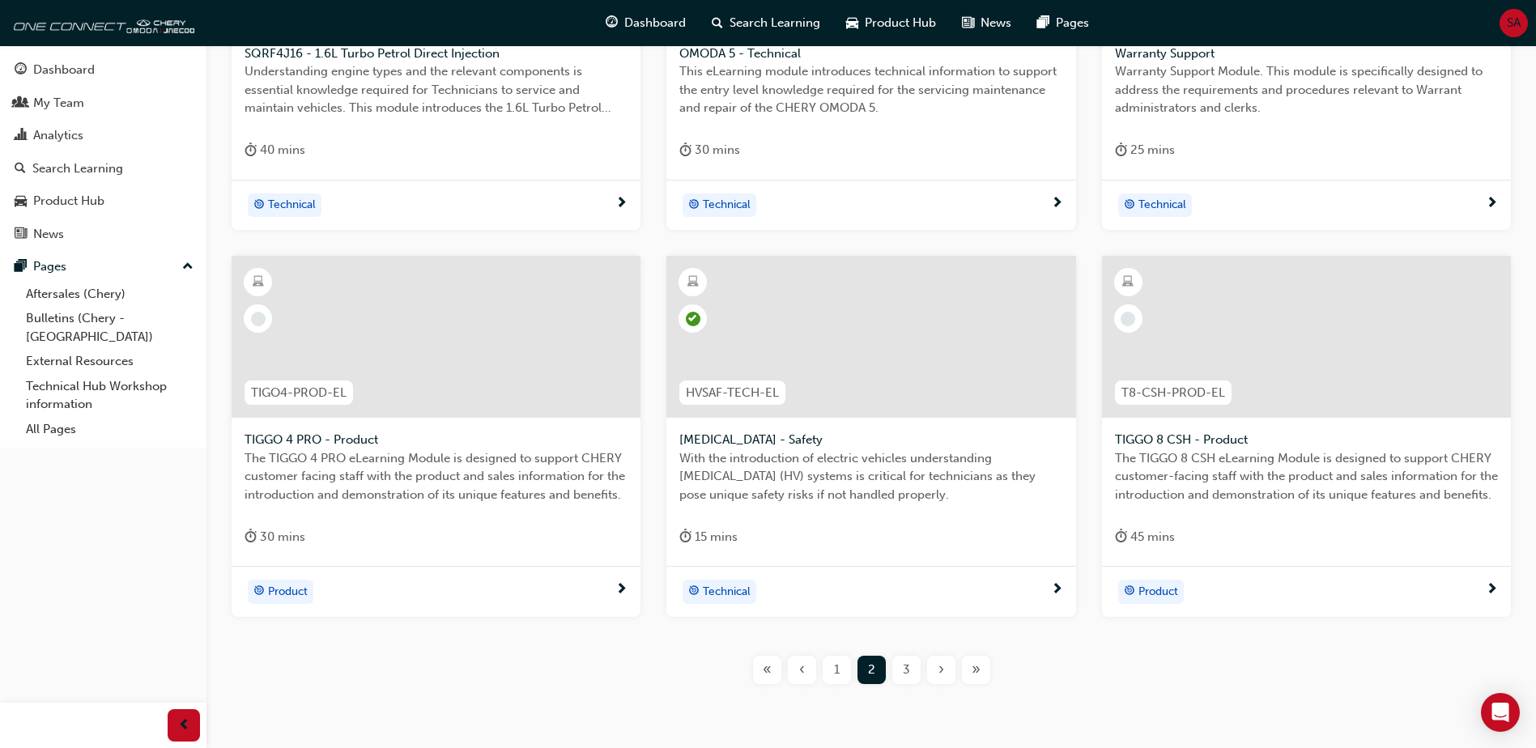
scroll to position [572, 0]
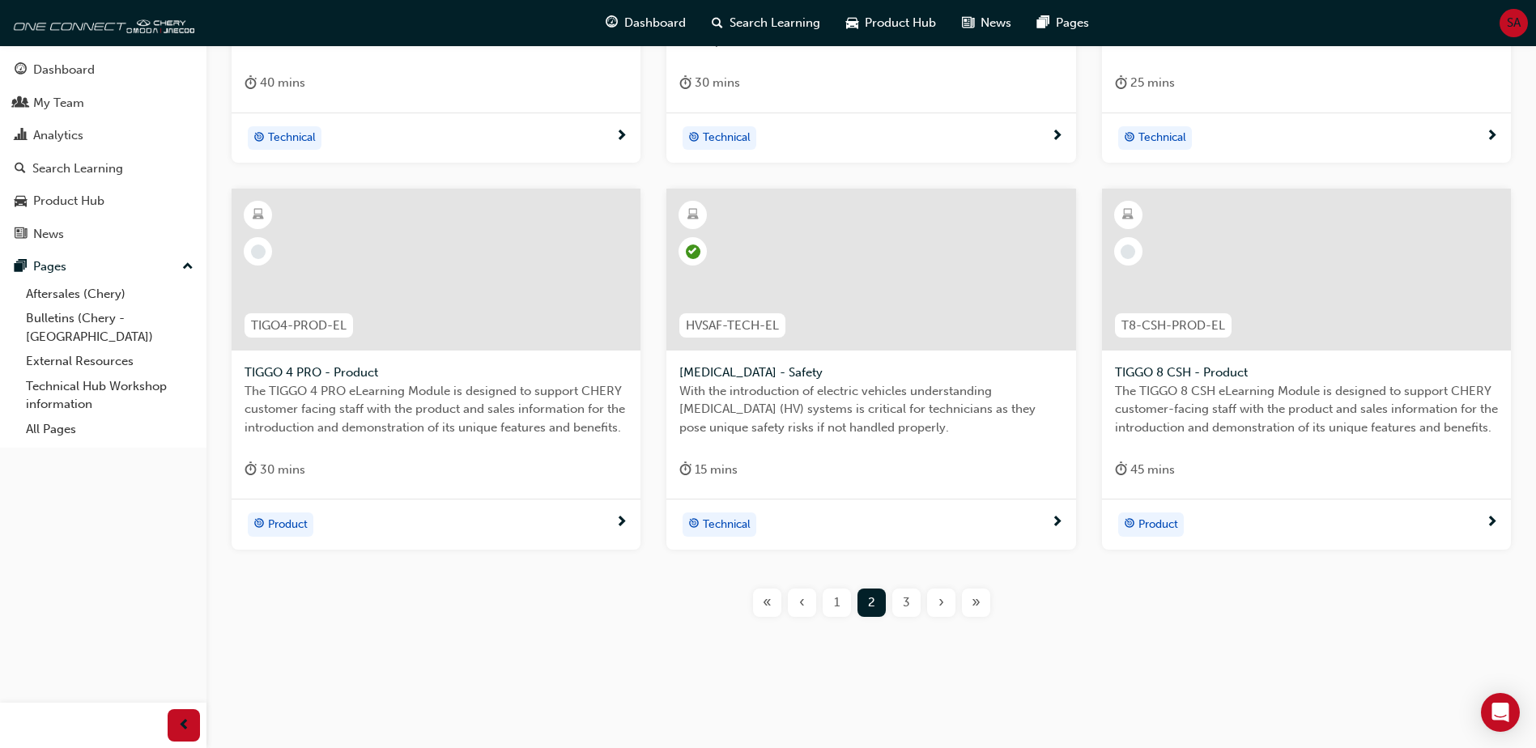
click at [901, 604] on div "3" at bounding box center [906, 603] width 28 height 28
click at [844, 610] on div "2" at bounding box center [837, 603] width 28 height 28
click at [801, 609] on span "‹" at bounding box center [802, 602] width 6 height 19
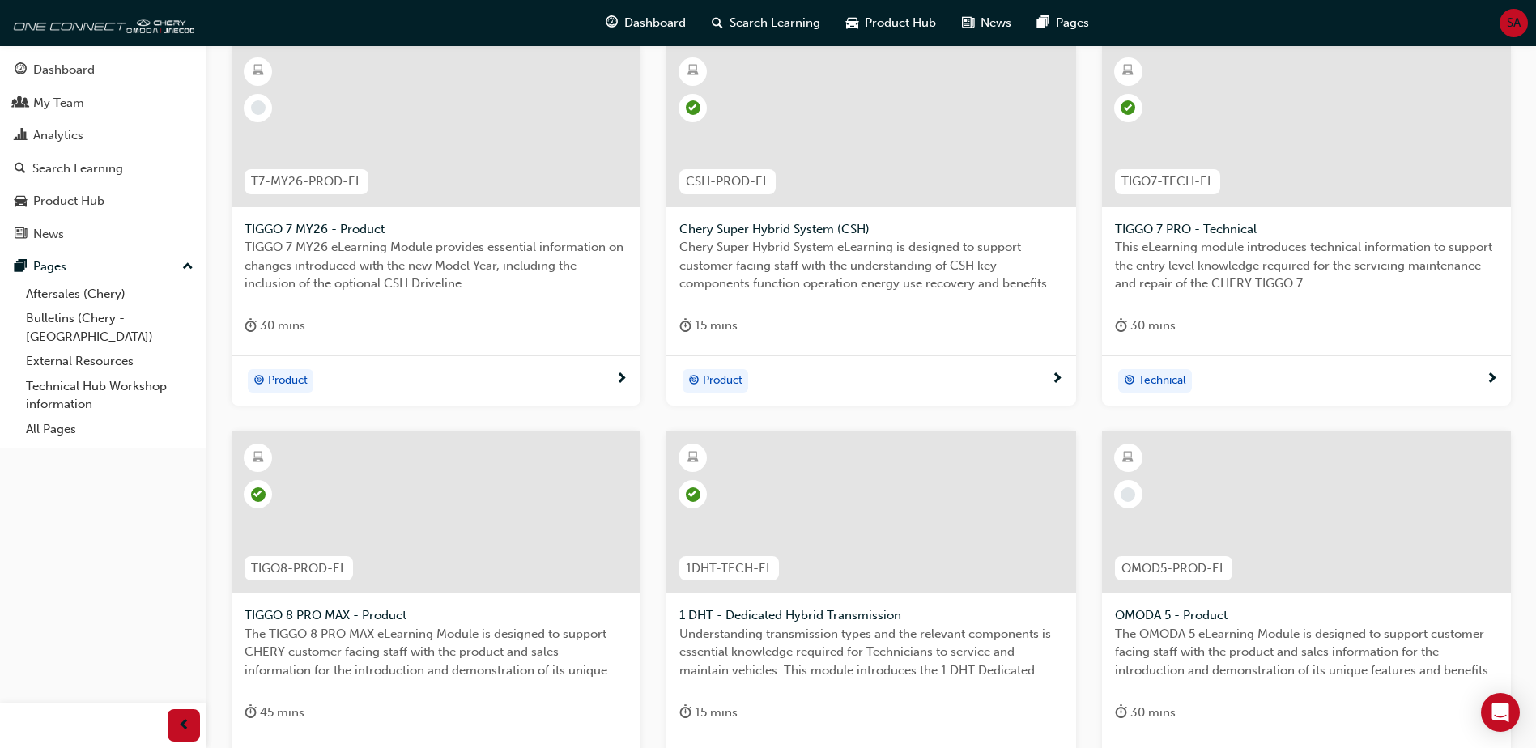
scroll to position [572, 0]
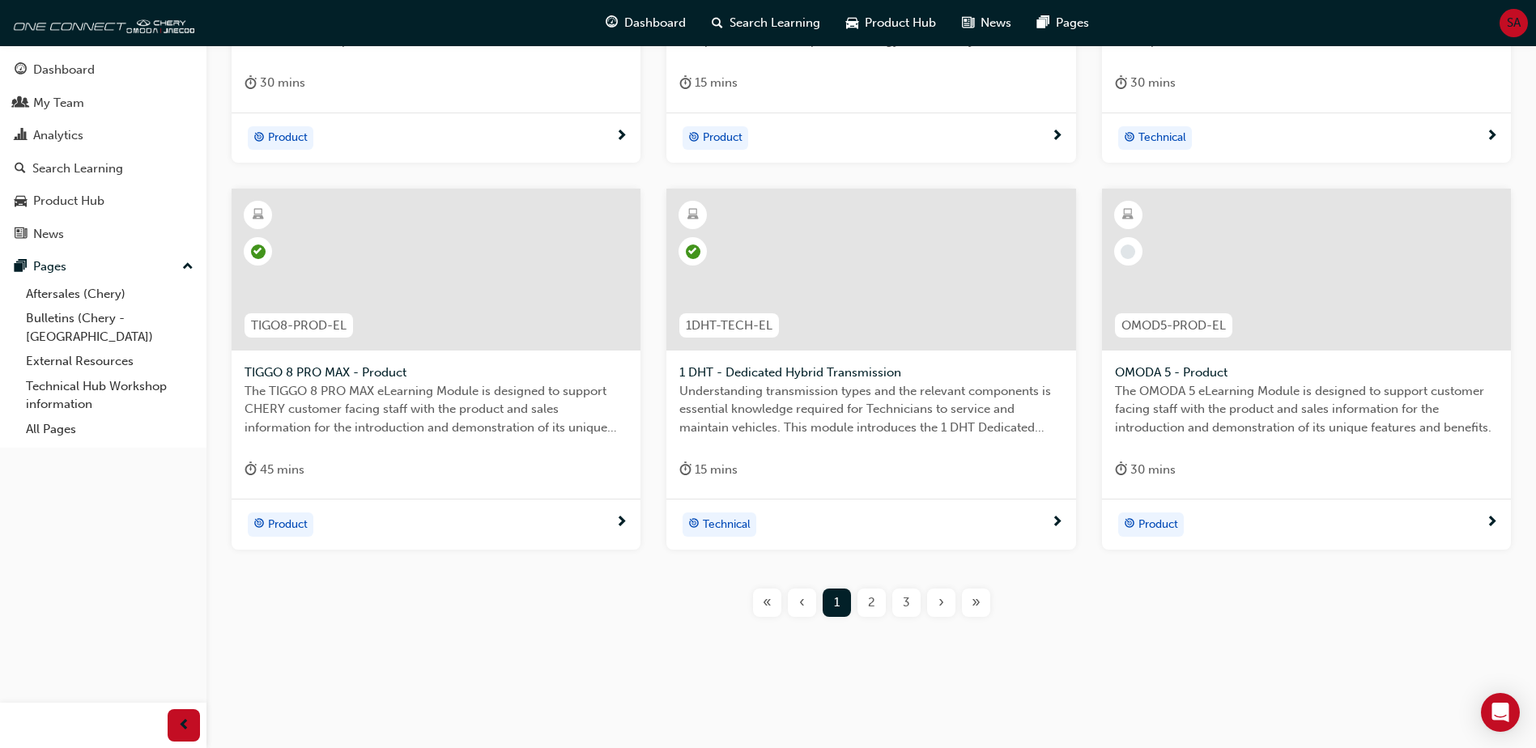
click at [863, 606] on div "2" at bounding box center [871, 603] width 28 height 28
click at [835, 608] on span "1" at bounding box center [837, 602] width 6 height 19
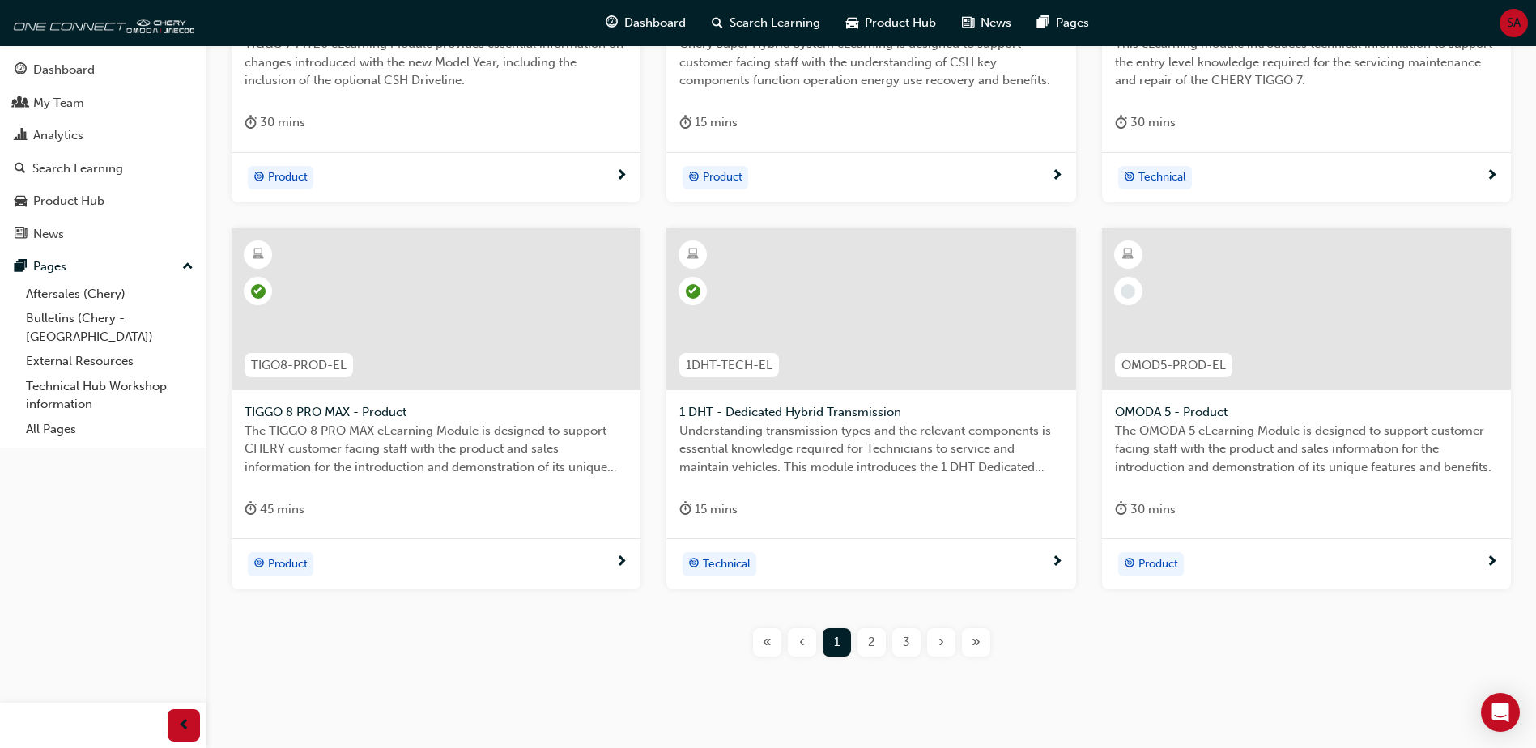
scroll to position [572, 0]
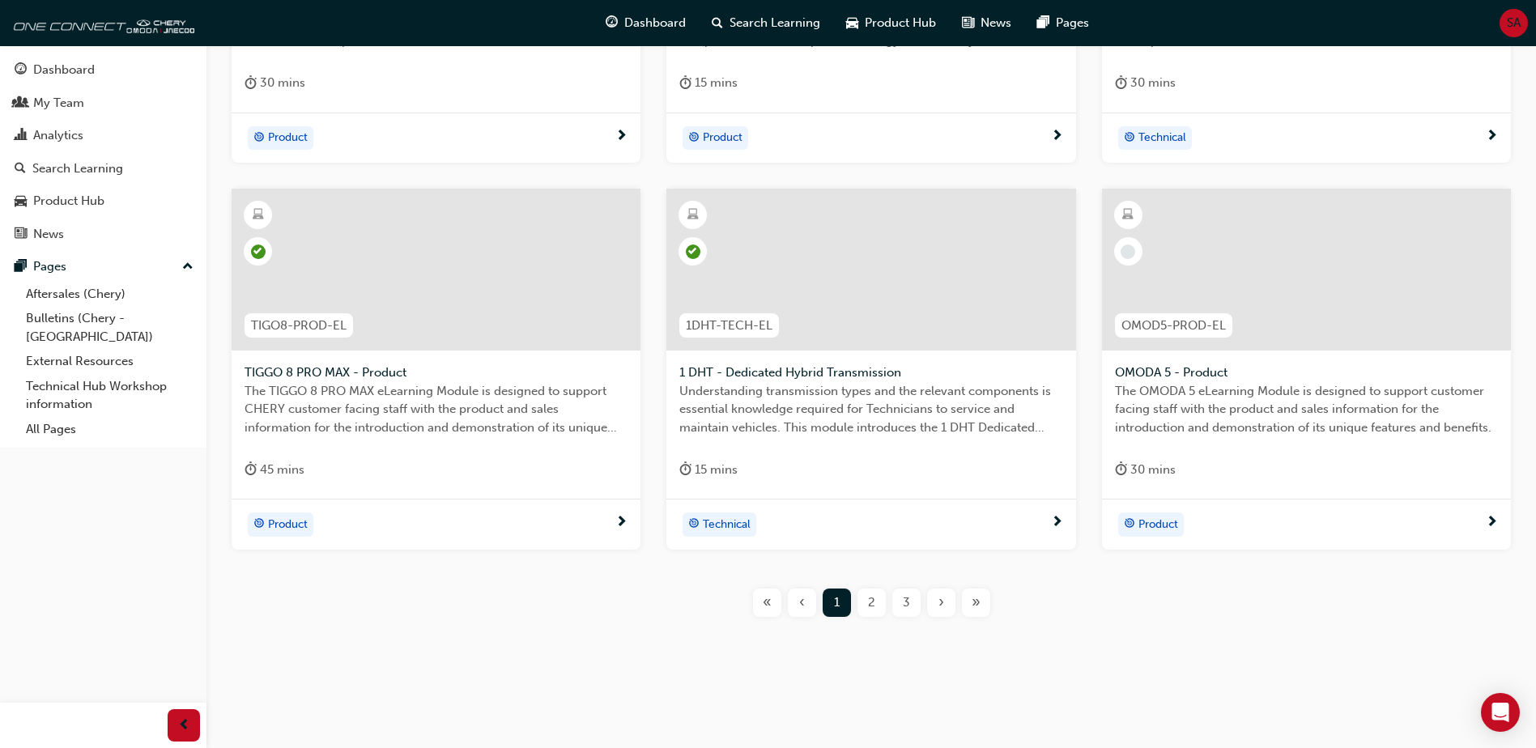
click at [869, 604] on span "2" at bounding box center [871, 602] width 7 height 19
click at [840, 595] on div "1" at bounding box center [837, 603] width 28 height 28
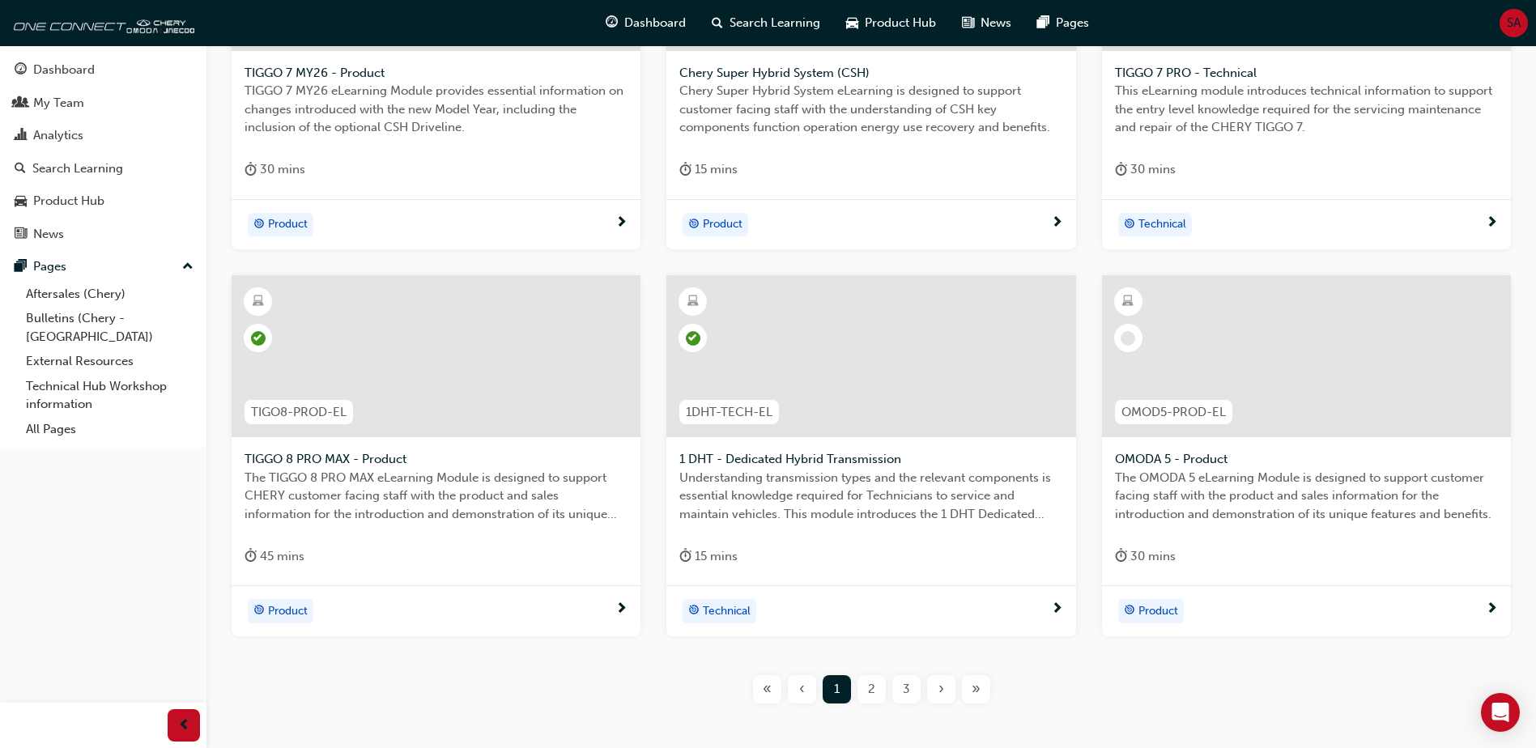
scroll to position [572, 0]
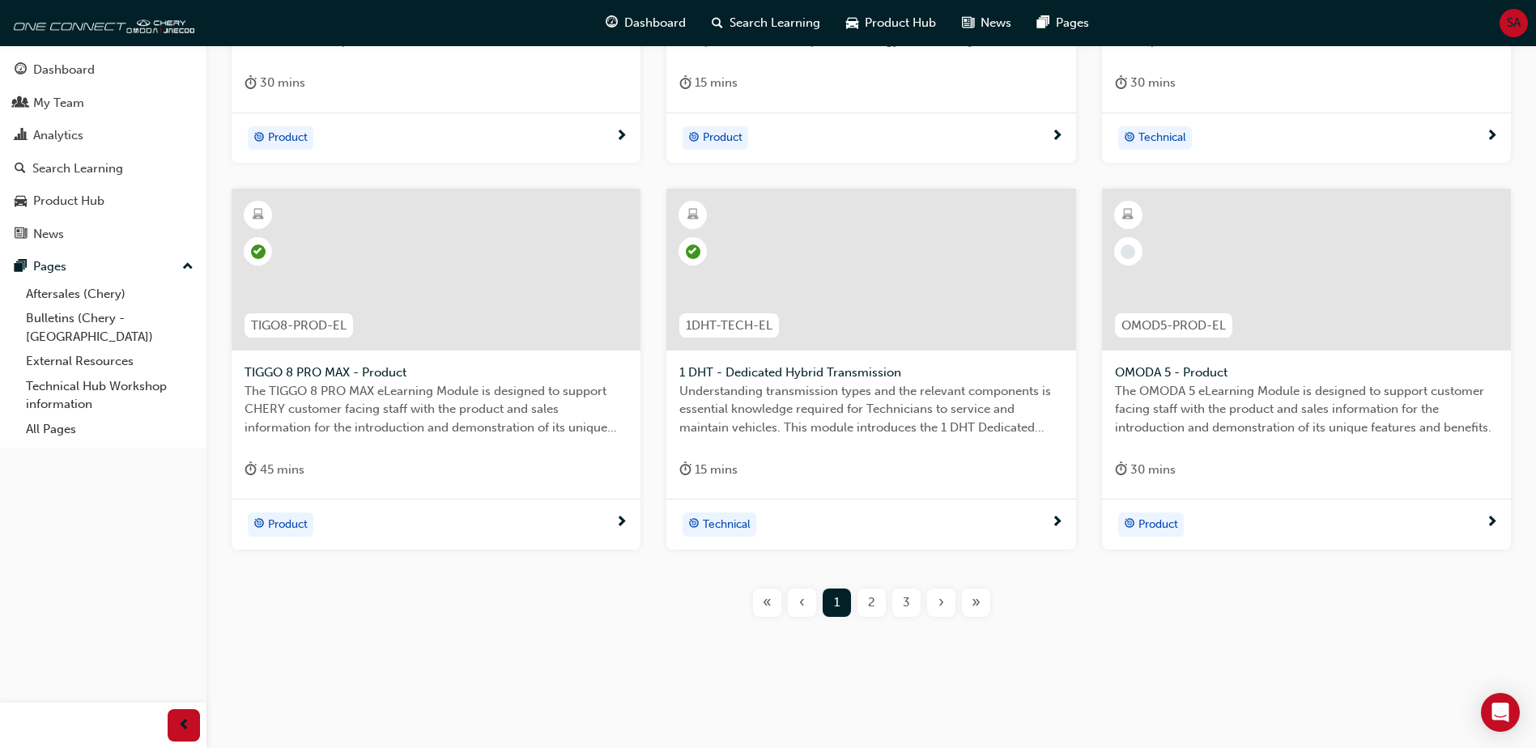
click at [878, 606] on div "2" at bounding box center [871, 603] width 28 height 28
click at [906, 614] on div "3" at bounding box center [906, 603] width 28 height 28
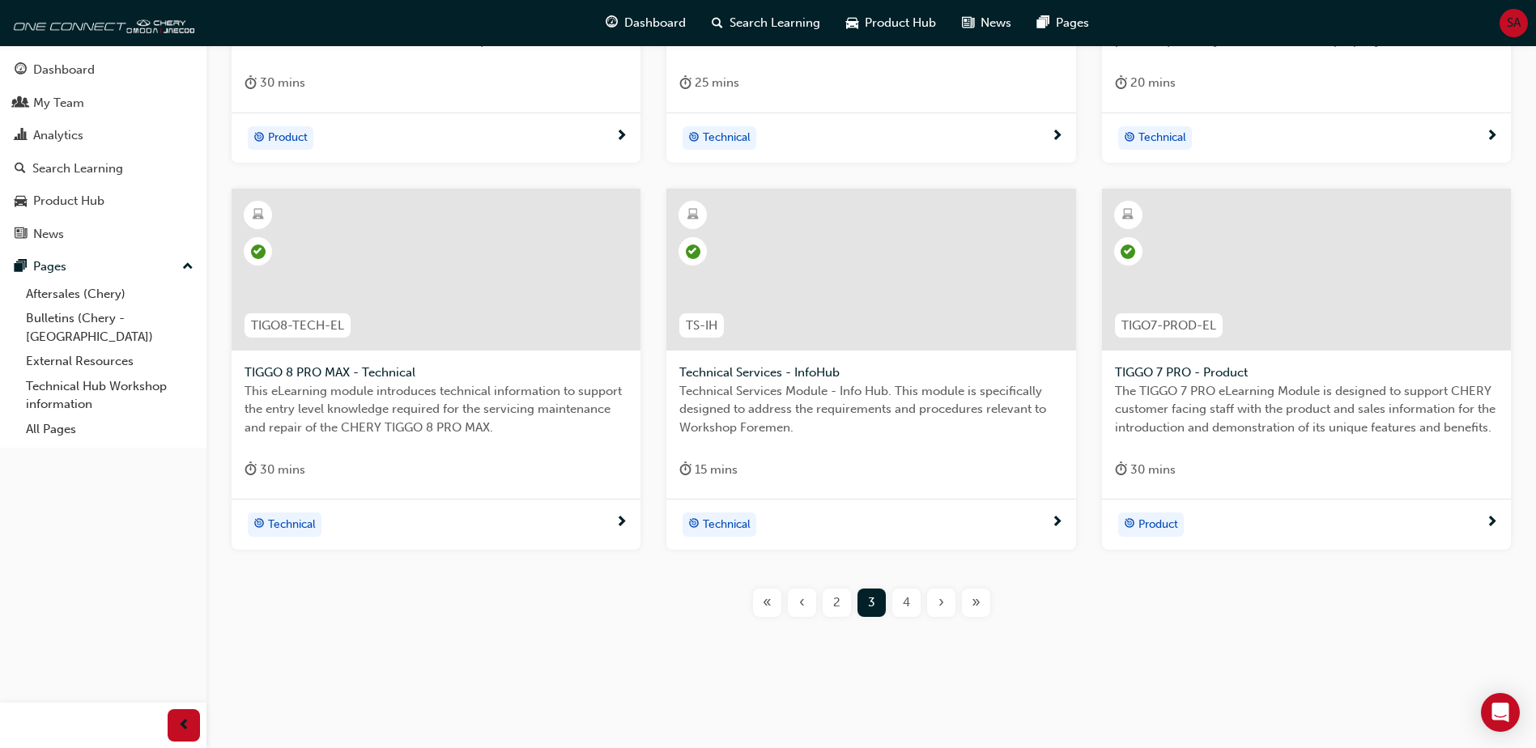
click at [913, 614] on div "4" at bounding box center [906, 603] width 28 height 28
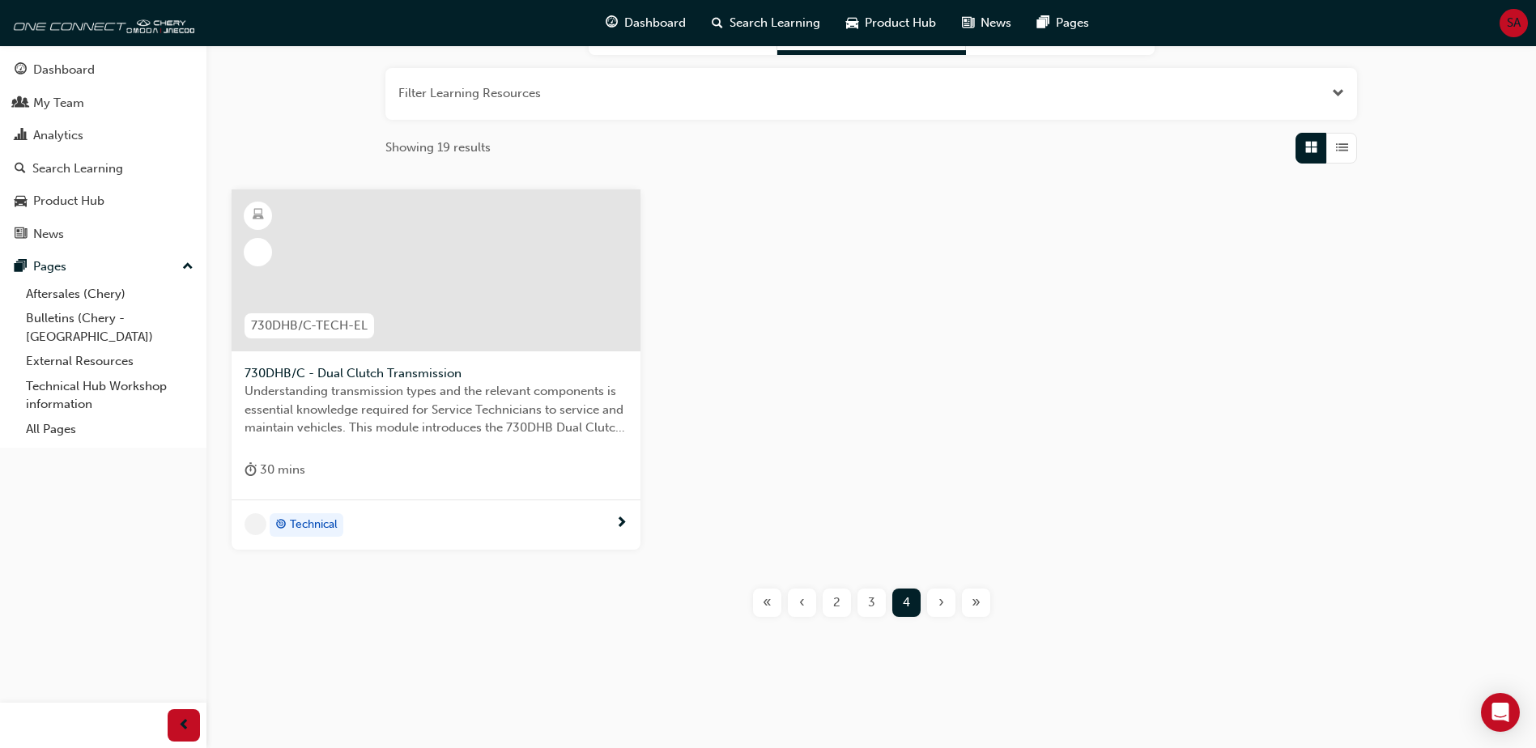
scroll to position [185, 0]
click at [810, 610] on div "‹" at bounding box center [802, 603] width 28 height 28
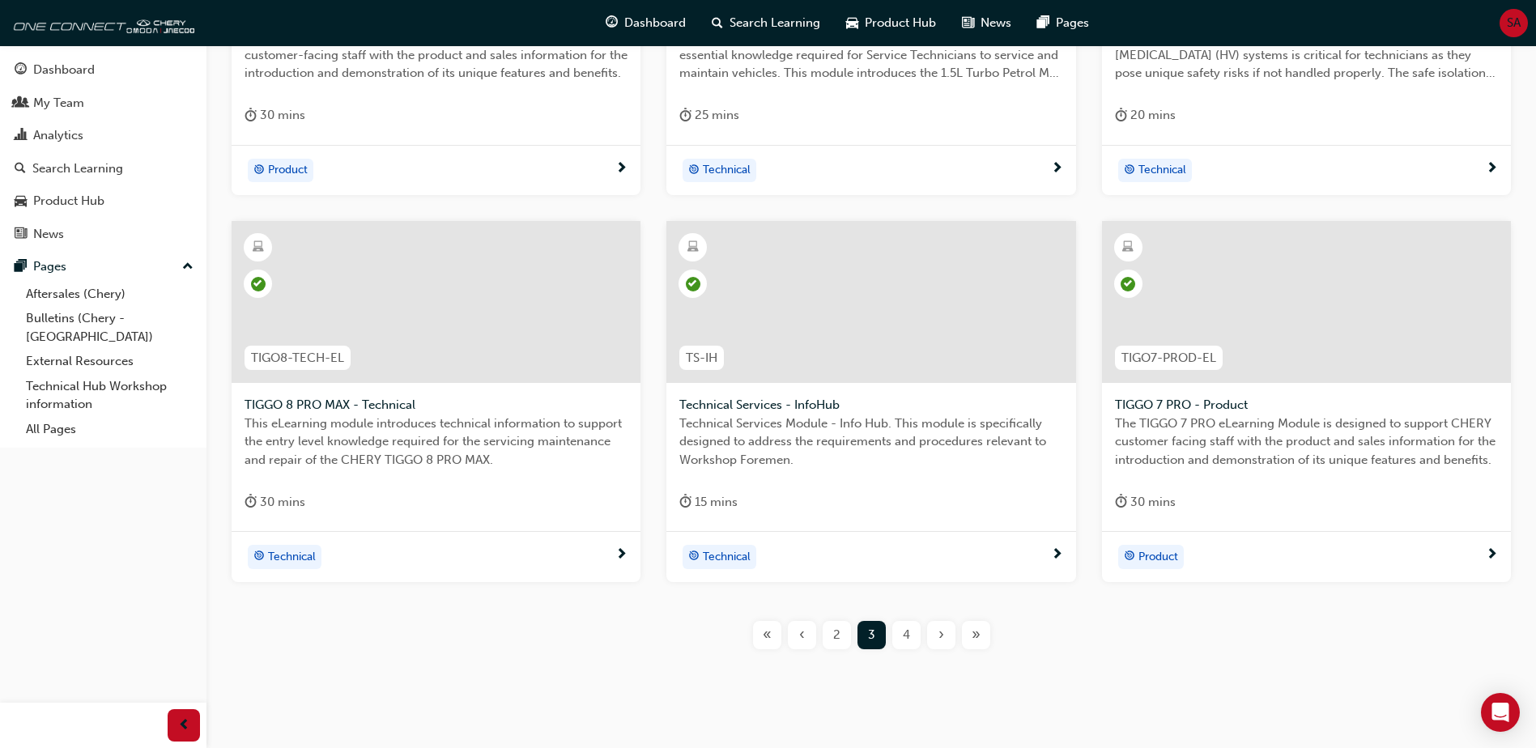
scroll to position [572, 0]
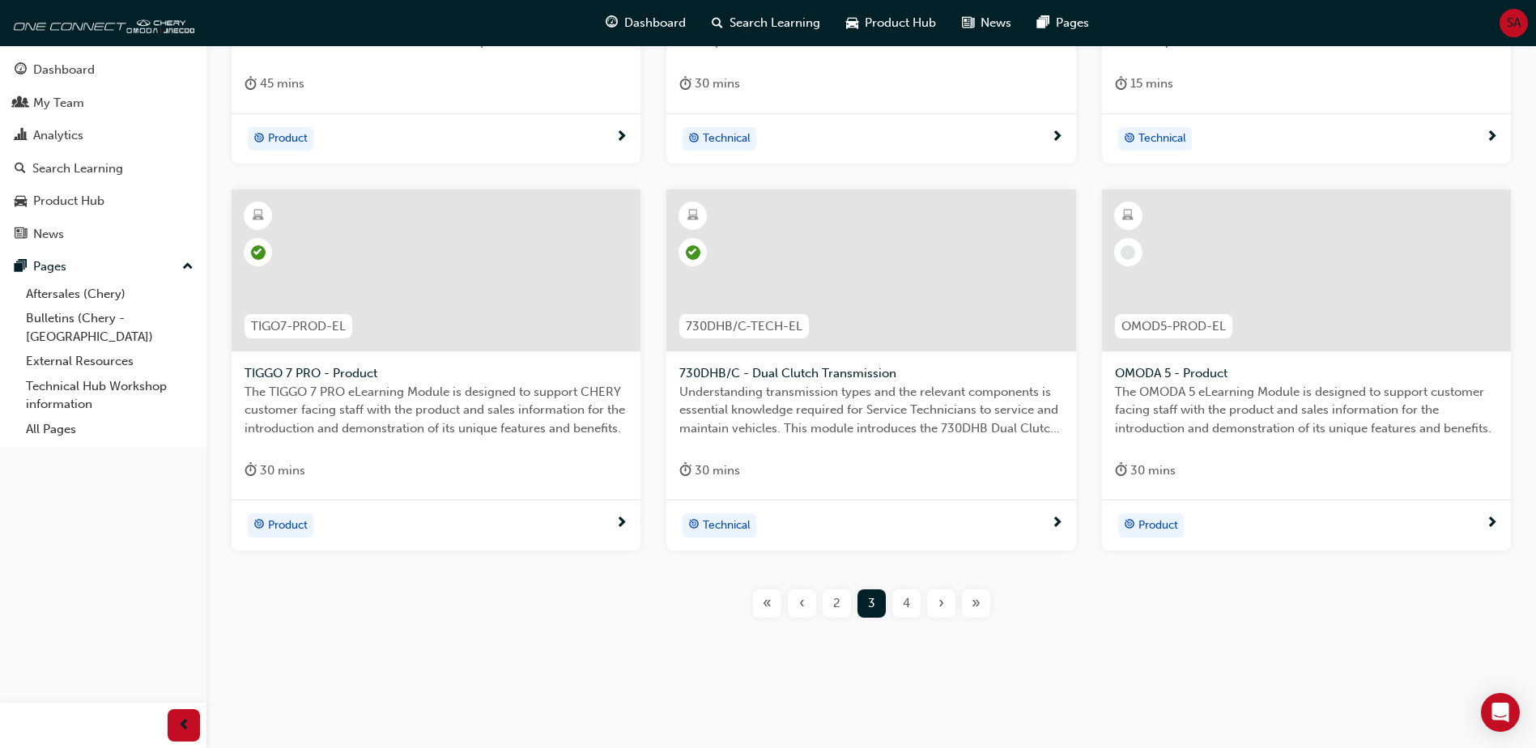
scroll to position [572, 0]
click at [899, 607] on div "4" at bounding box center [906, 603] width 28 height 28
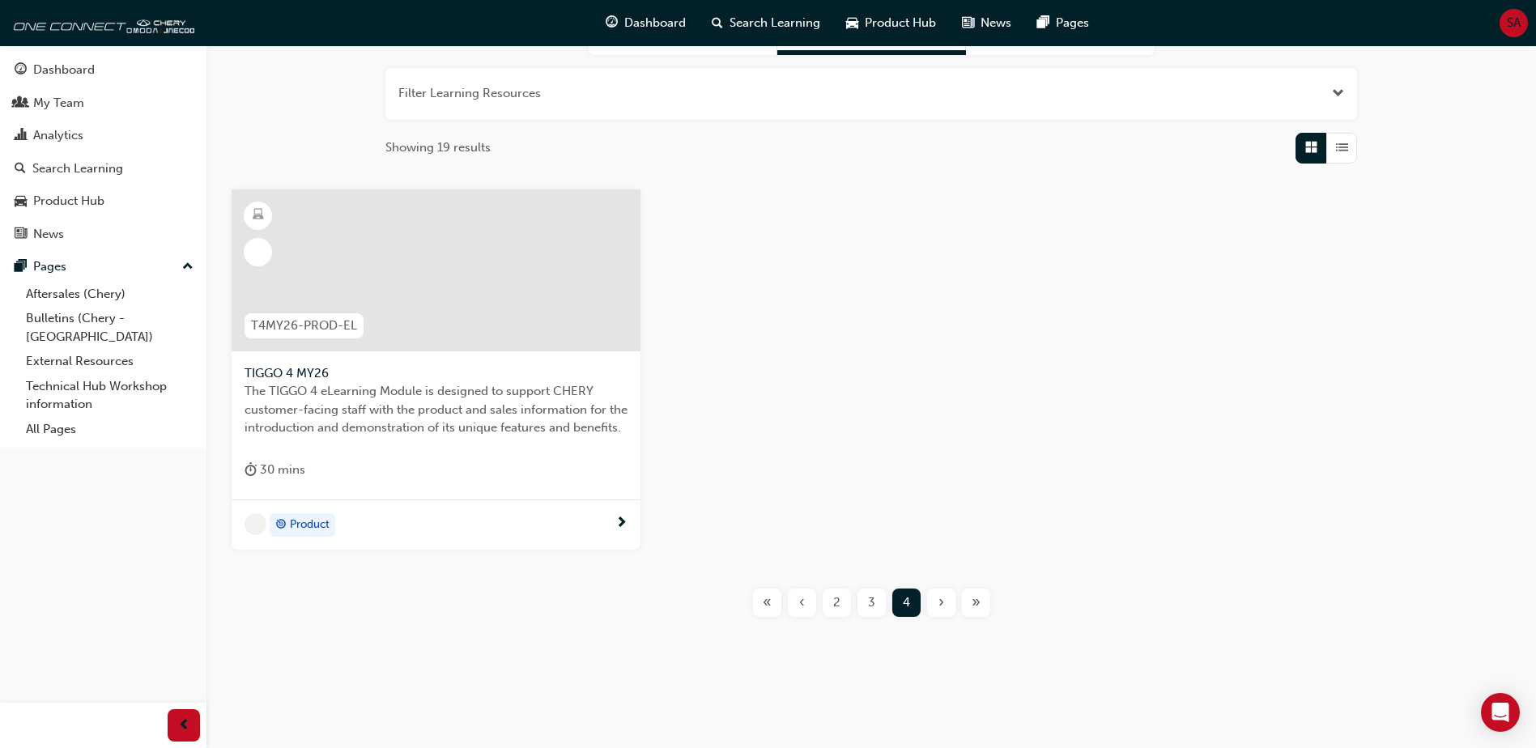
scroll to position [185, 0]
click at [810, 607] on div "‹" at bounding box center [802, 603] width 28 height 28
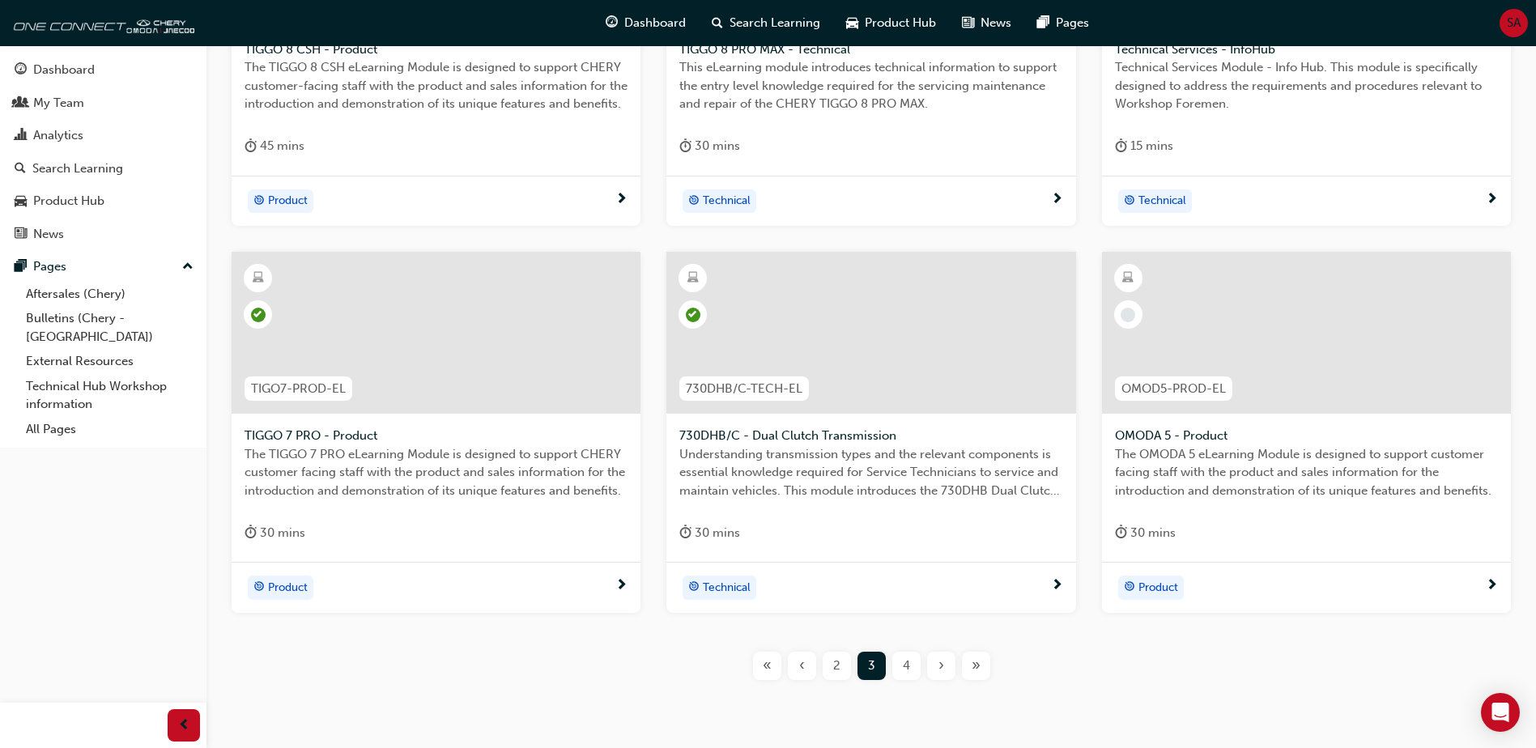
scroll to position [572, 0]
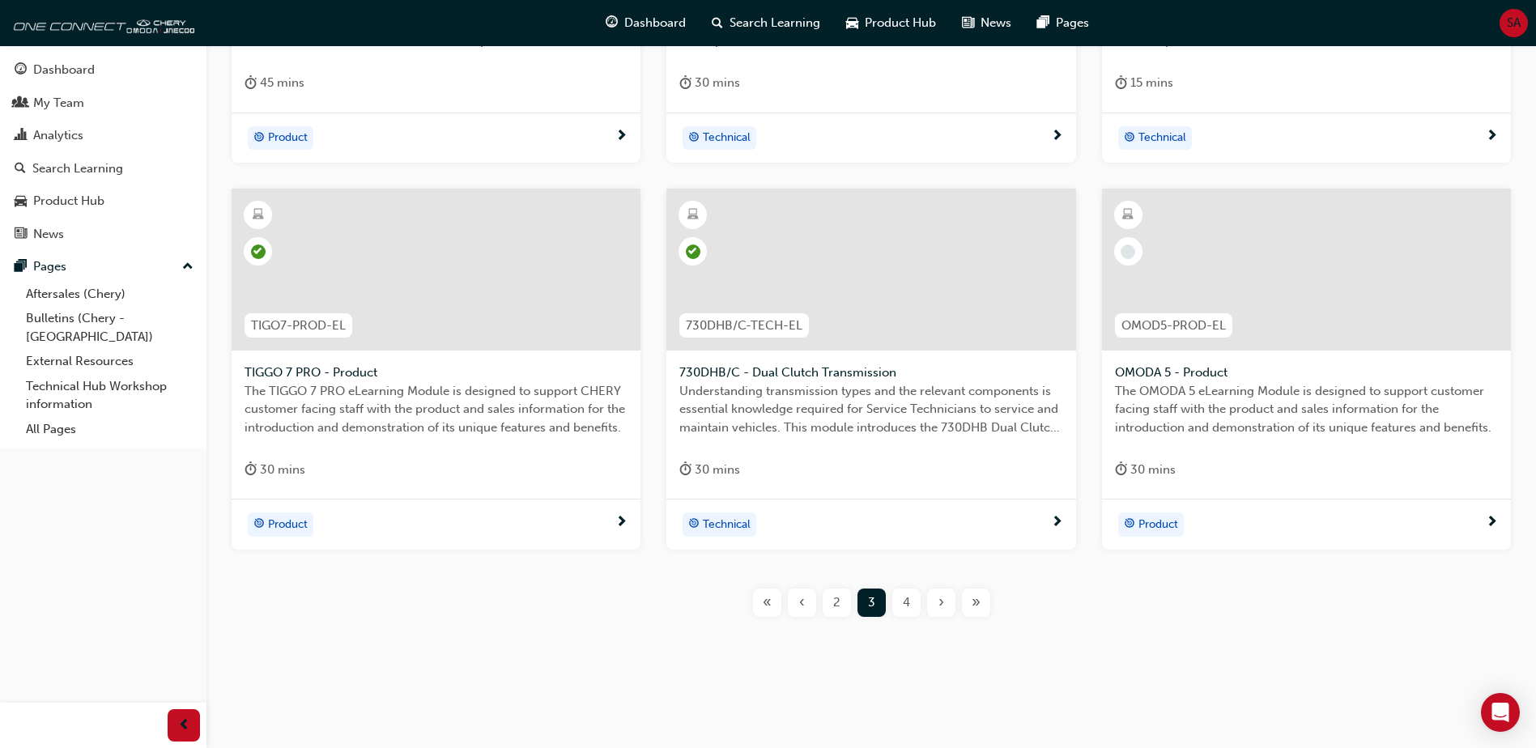
click at [837, 602] on span "2" at bounding box center [836, 602] width 7 height 19
click at [838, 606] on span "1" at bounding box center [837, 602] width 6 height 19
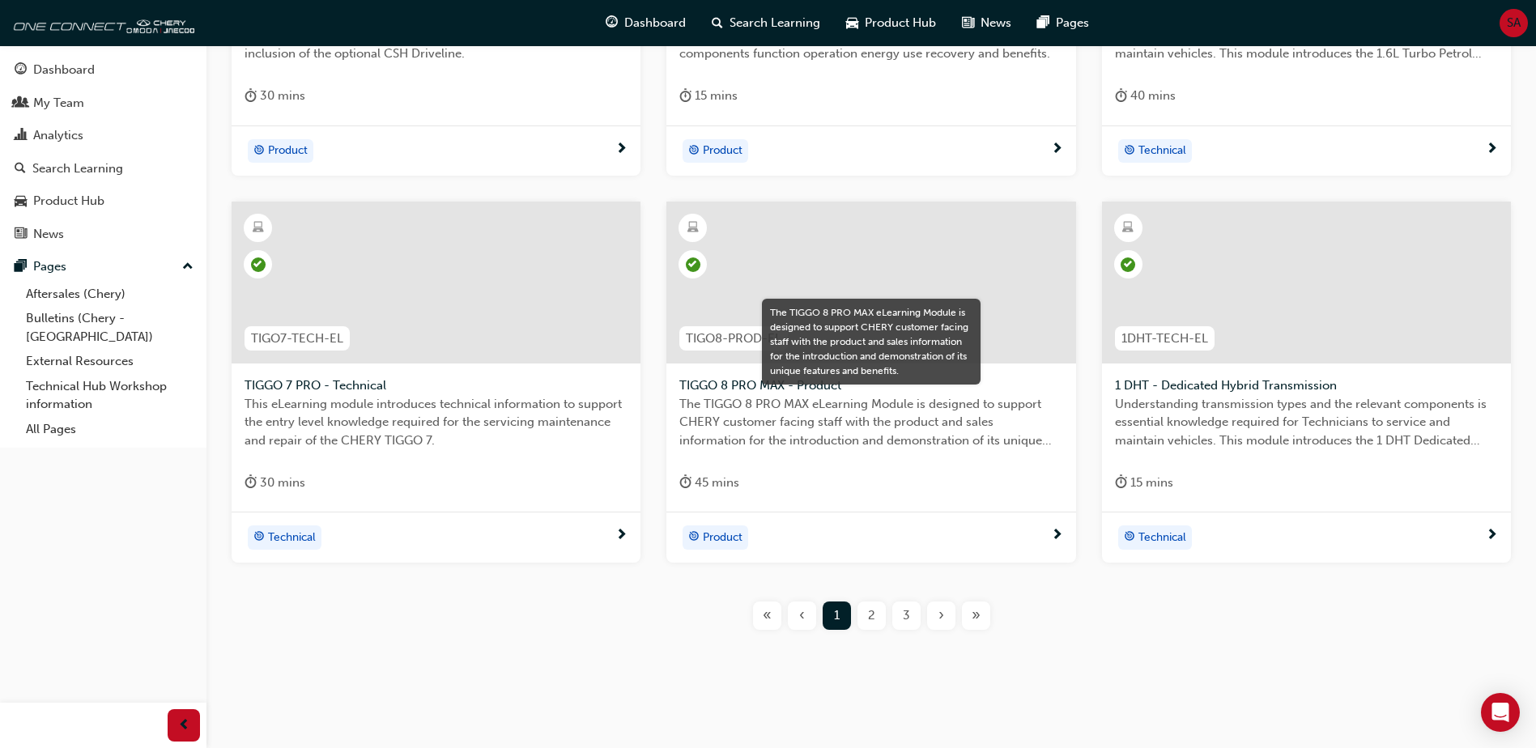
scroll to position [572, 0]
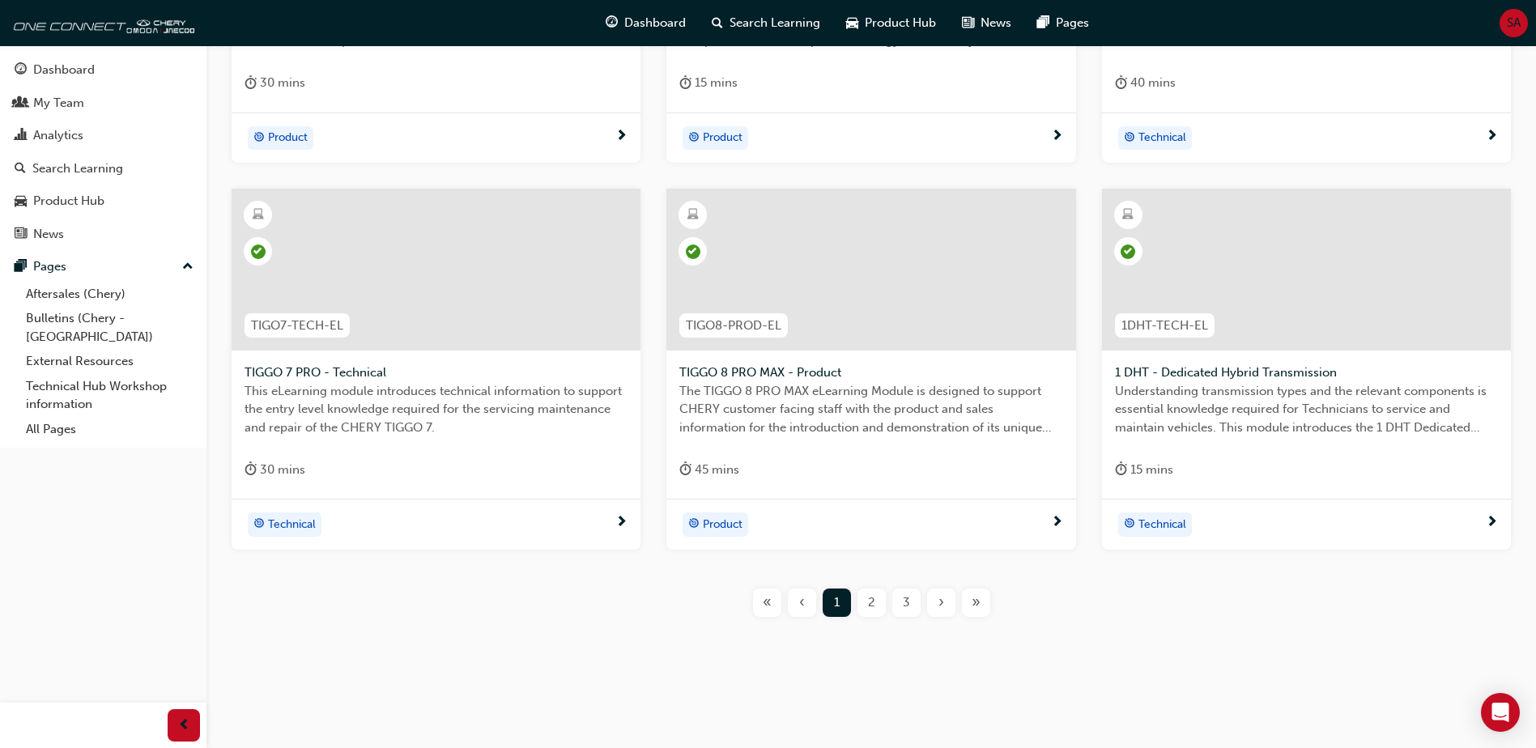
click at [595, 606] on div "« ‹ 1 2 3 › »" at bounding box center [870, 603] width 1277 height 28
